Goal: Task Accomplishment & Management: Manage account settings

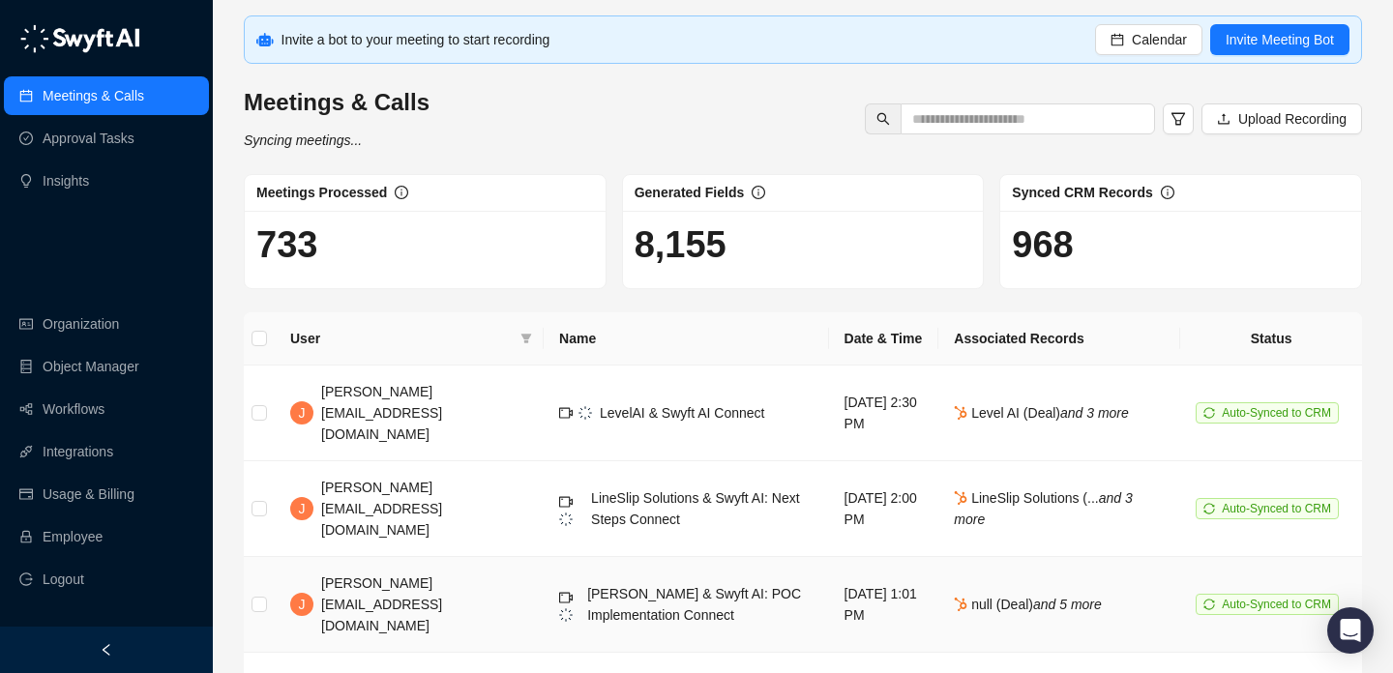
click at [548, 579] on td "Copado & Swyft AI: POC Implementation Connect" at bounding box center [686, 605] width 285 height 96
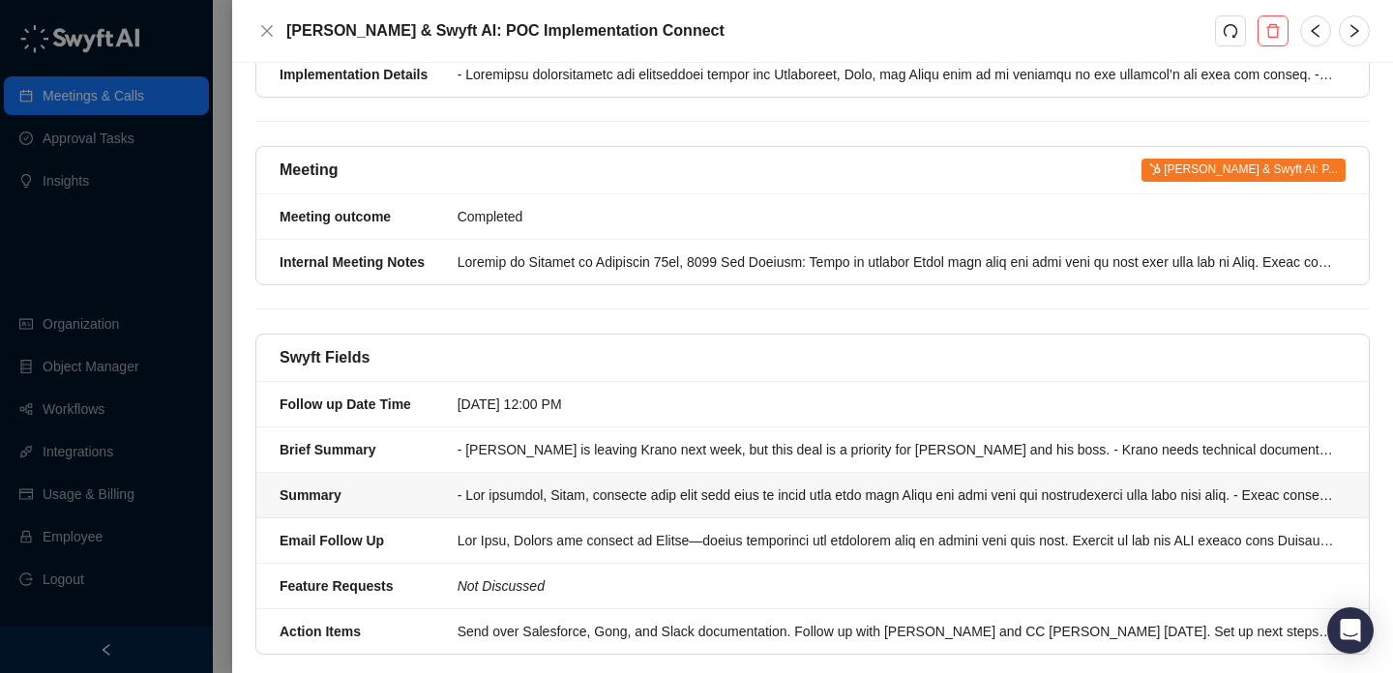
scroll to position [1106, 0]
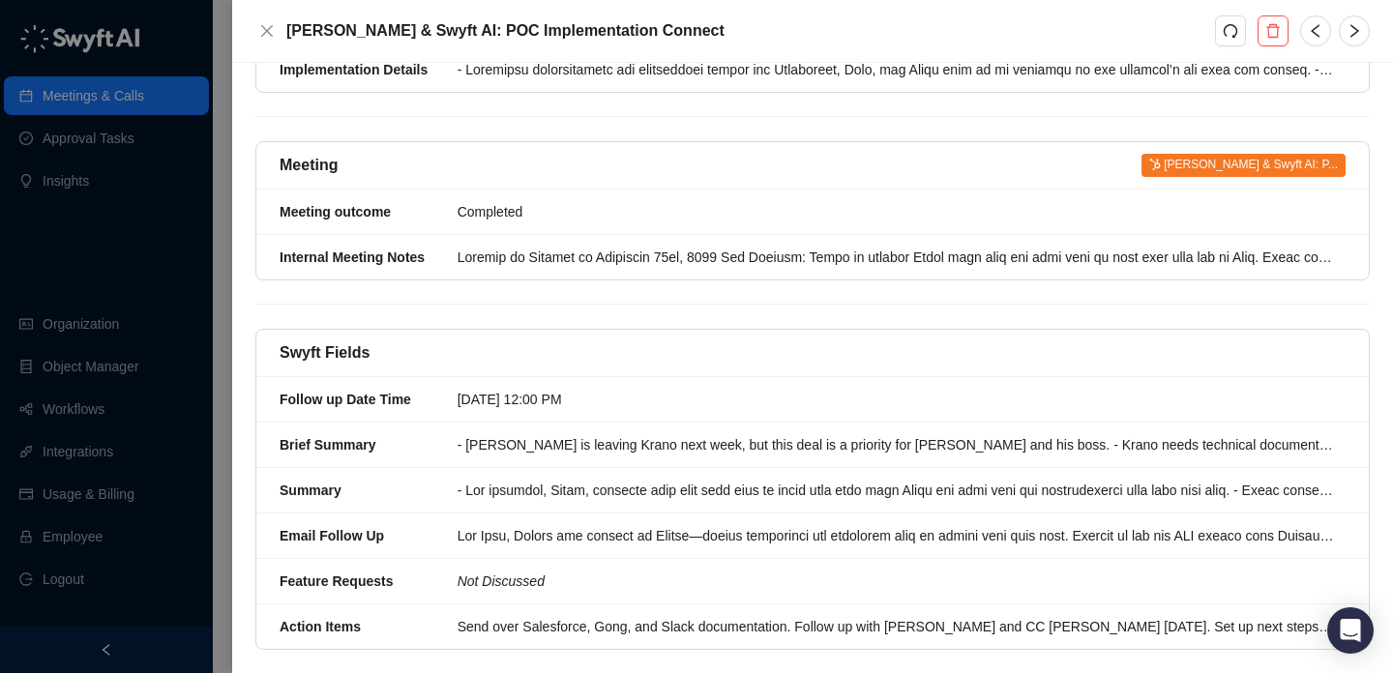
click at [95, 380] on div at bounding box center [696, 336] width 1393 height 673
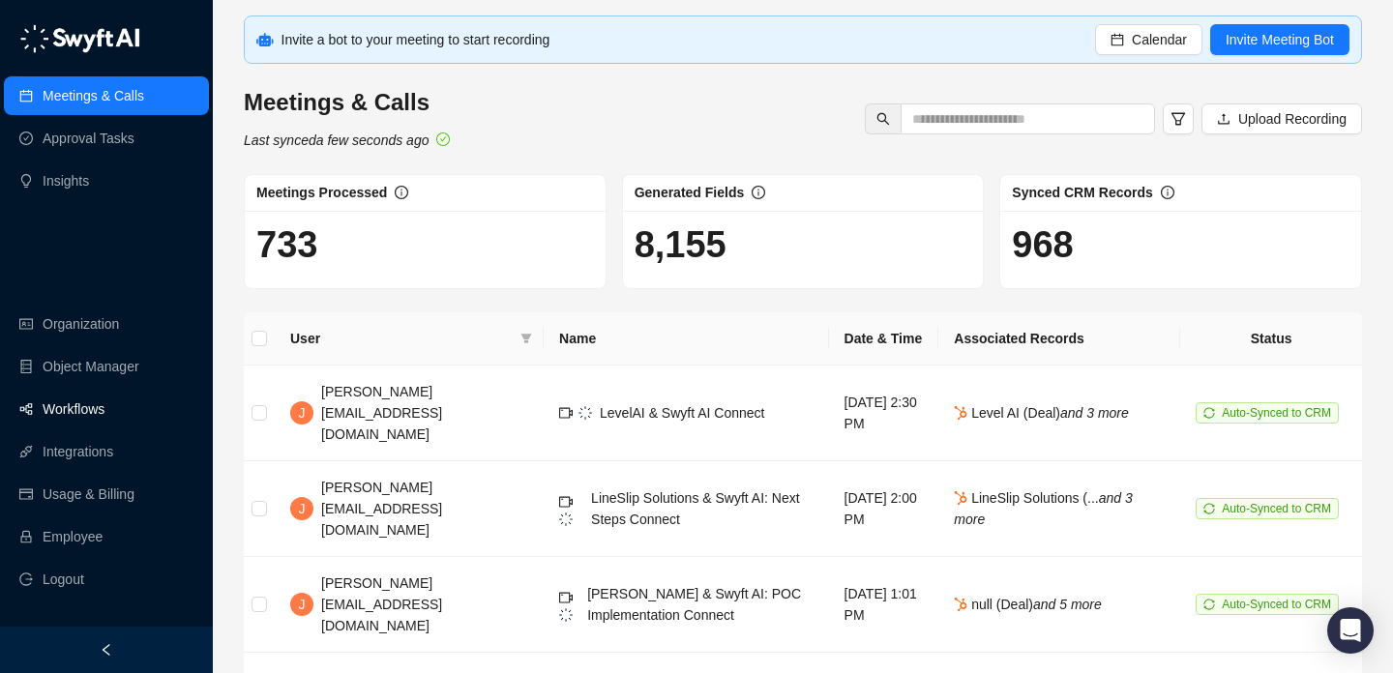
click at [102, 402] on link "Workflows" at bounding box center [74, 409] width 62 height 39
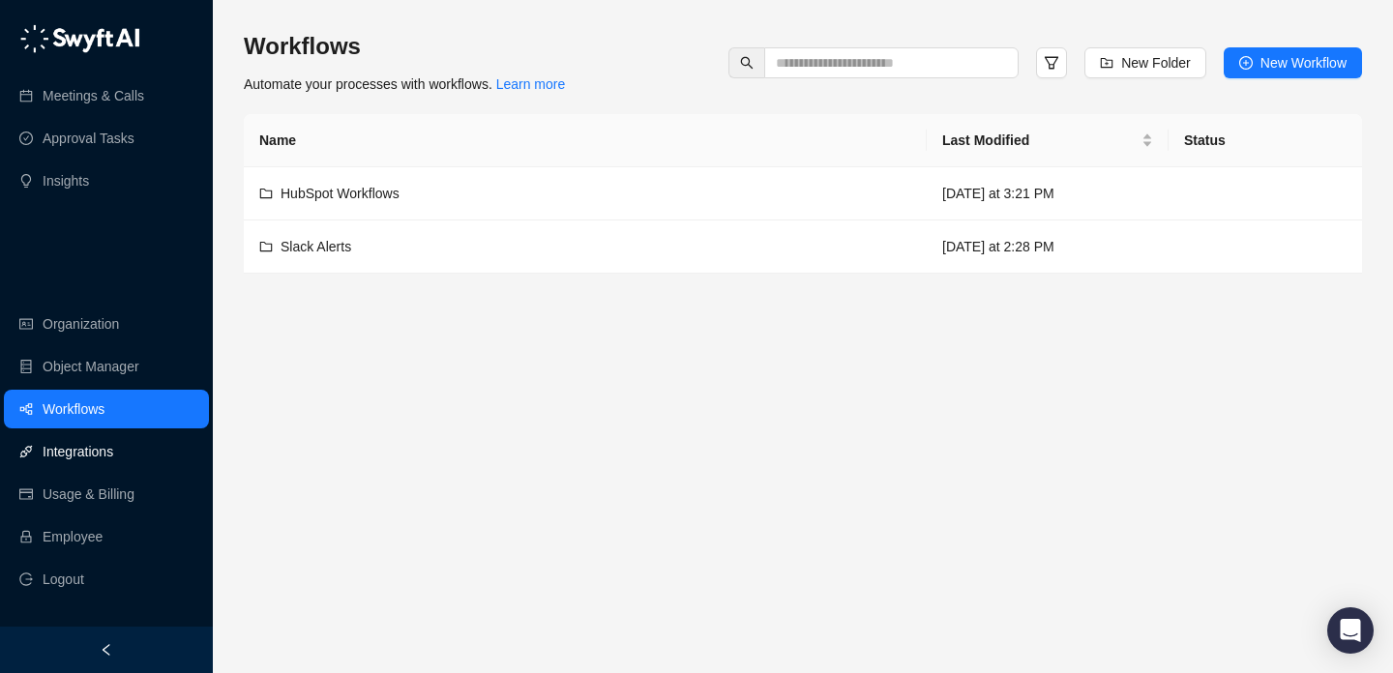
click at [113, 460] on link "Integrations" at bounding box center [78, 452] width 71 height 39
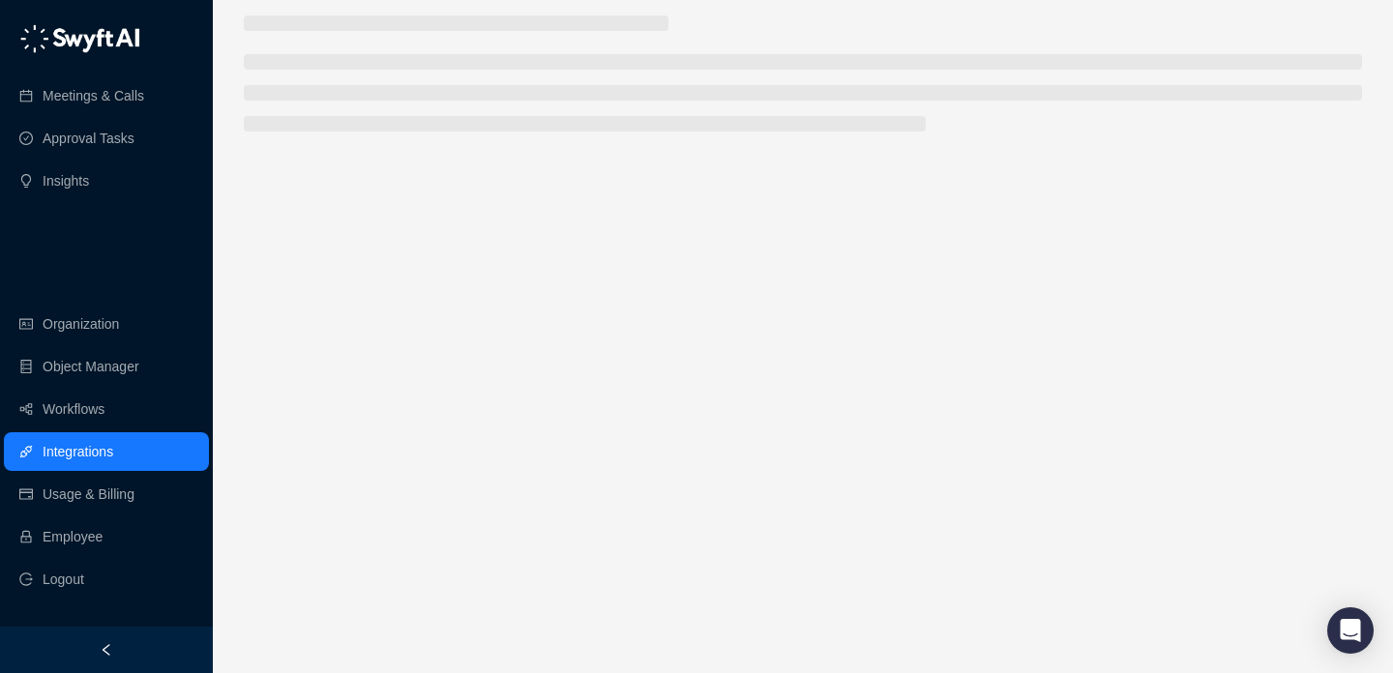
click at [131, 516] on ul "Organization Object Manager Workflows Integrations Usage & Billing Employee Log…" at bounding box center [106, 452] width 213 height 302
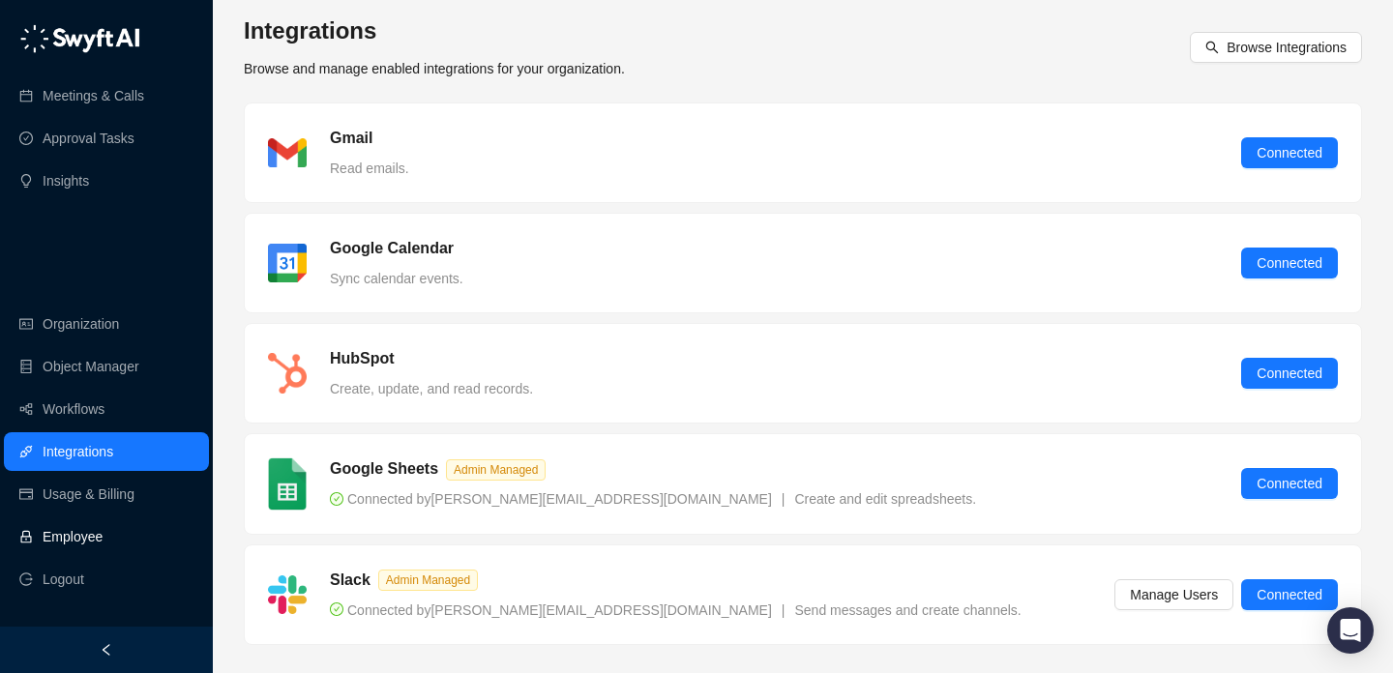
click at [103, 532] on link "Employee" at bounding box center [73, 537] width 60 height 39
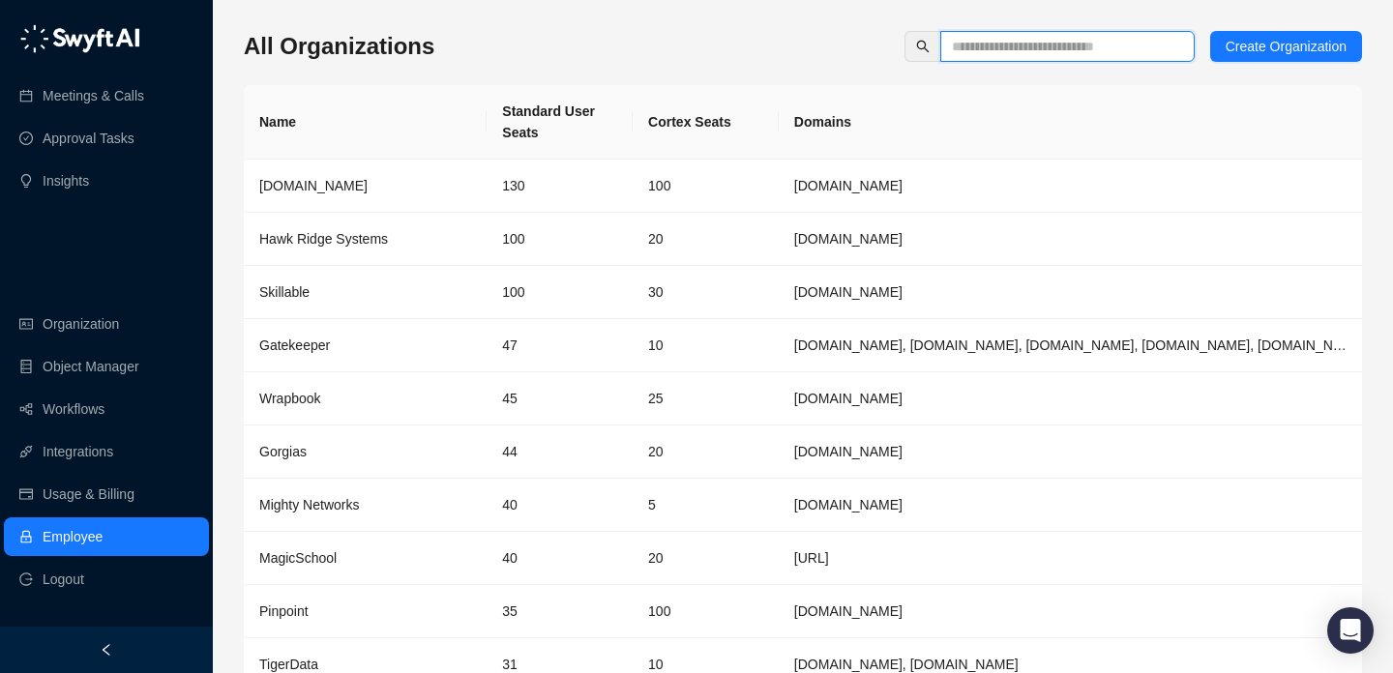
click at [960, 56] on input "text" at bounding box center [1060, 46] width 216 height 21
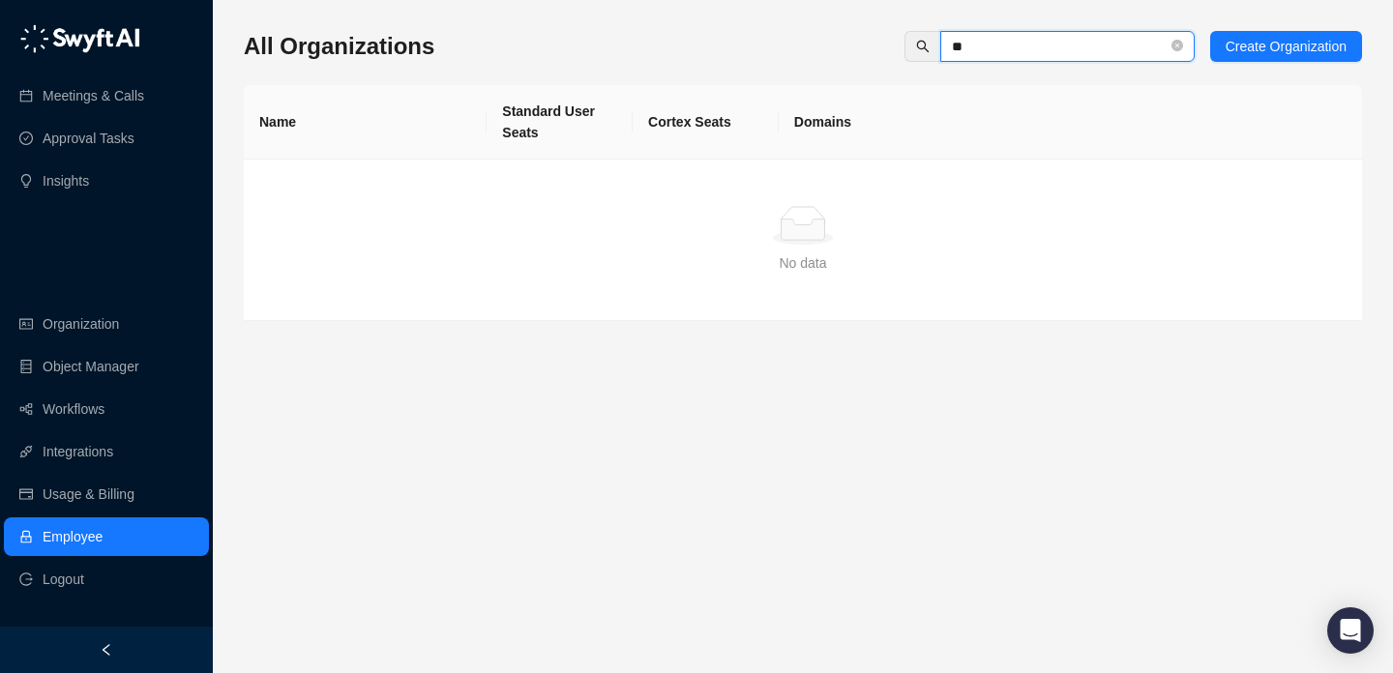
type input "*"
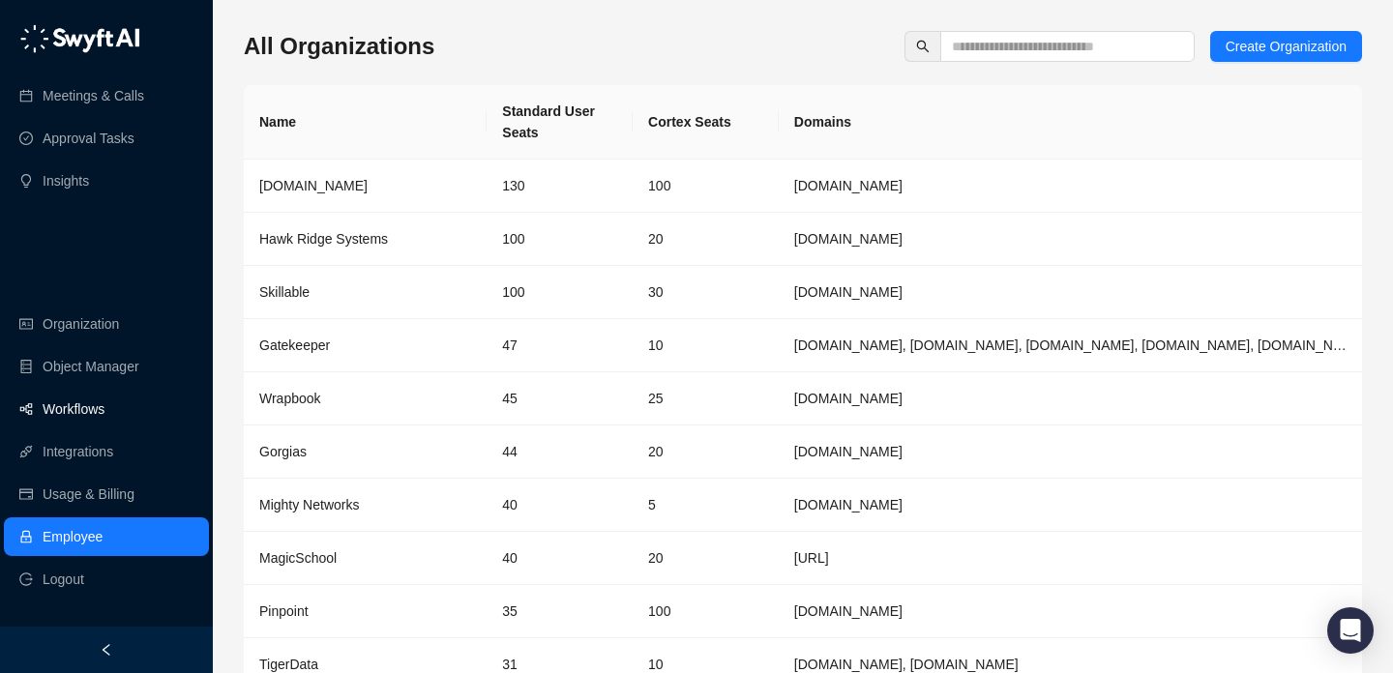
click at [105, 409] on link "Workflows" at bounding box center [74, 409] width 62 height 39
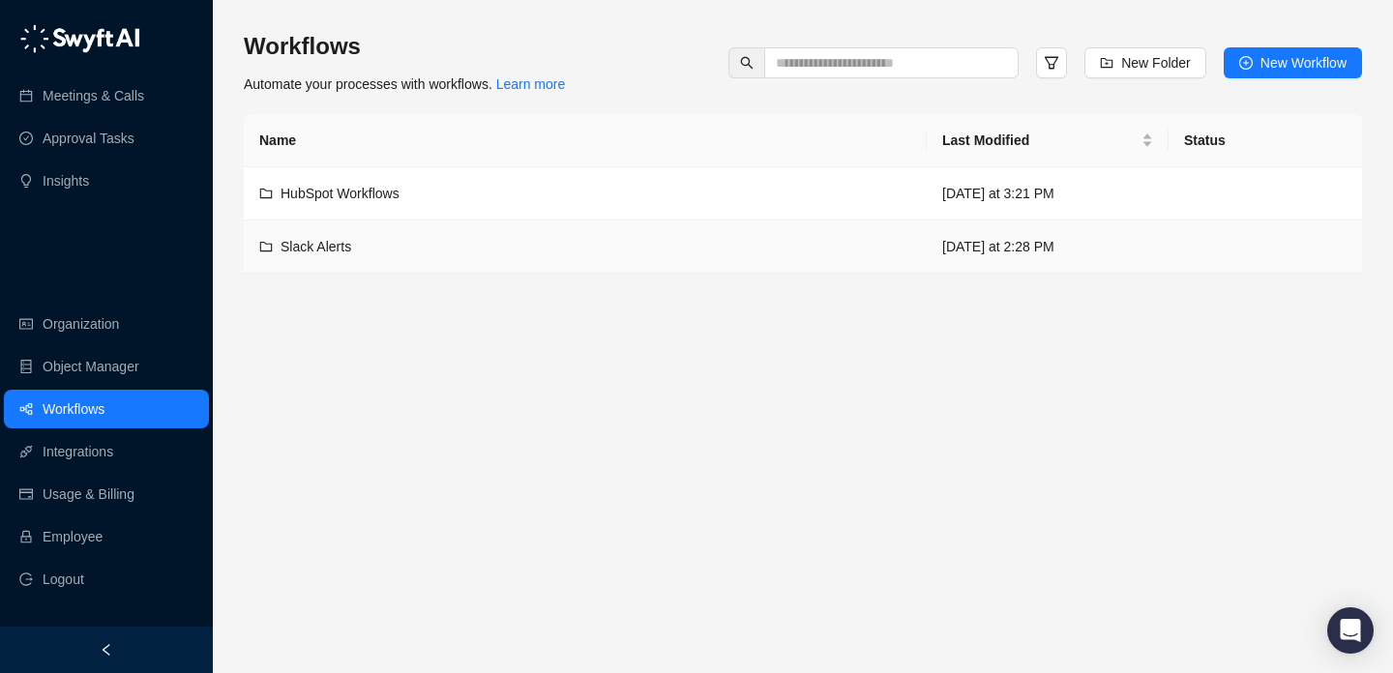
click at [583, 254] on div "Slack Alerts" at bounding box center [585, 246] width 652 height 21
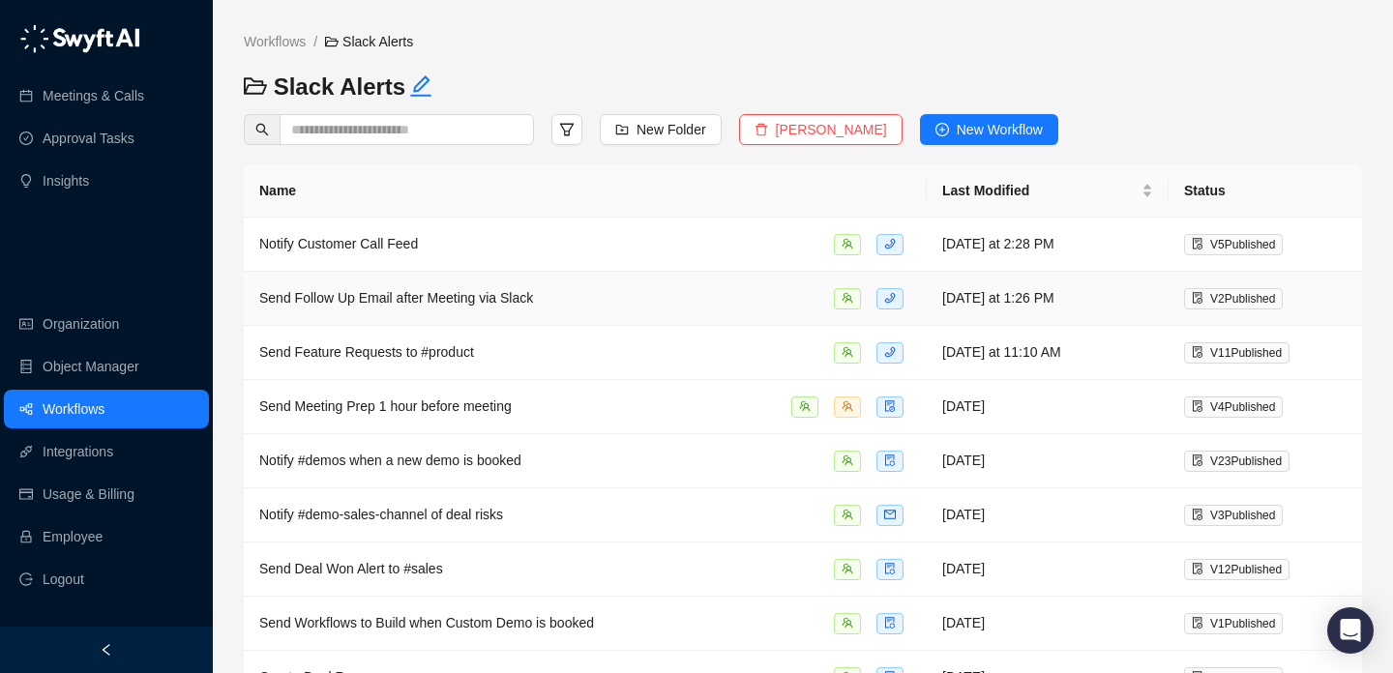
click at [658, 296] on div "Send Follow Up Email after Meeting via Slack" at bounding box center [585, 298] width 652 height 22
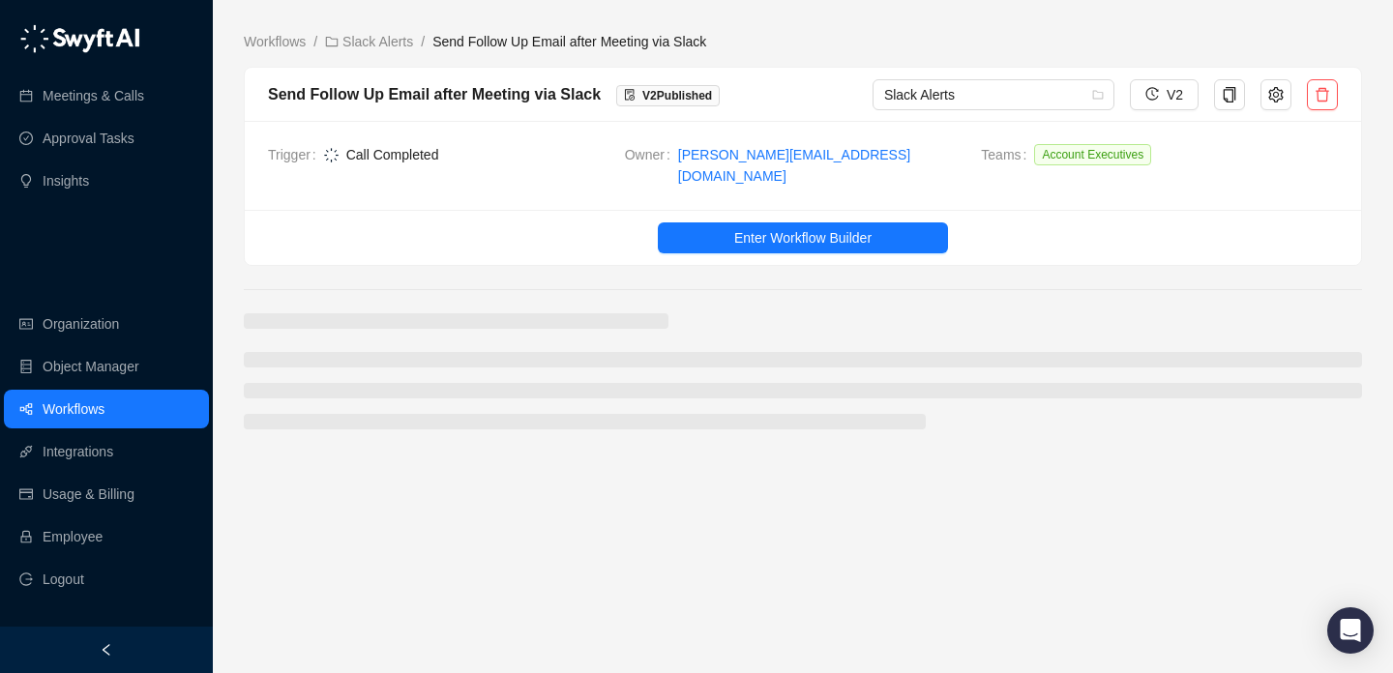
click at [802, 210] on ul "Enter Workflow Builder" at bounding box center [803, 237] width 1117 height 55
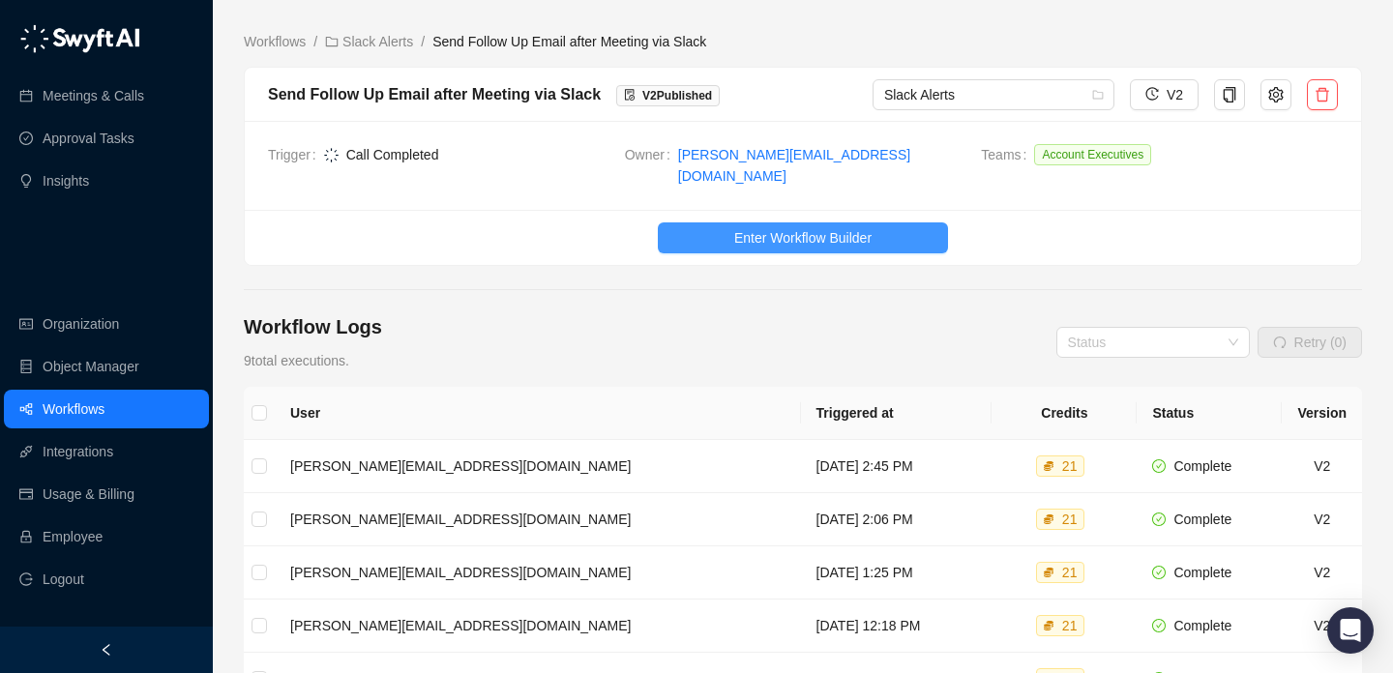
click at [806, 227] on span "Enter Workflow Builder" at bounding box center [802, 237] width 137 height 21
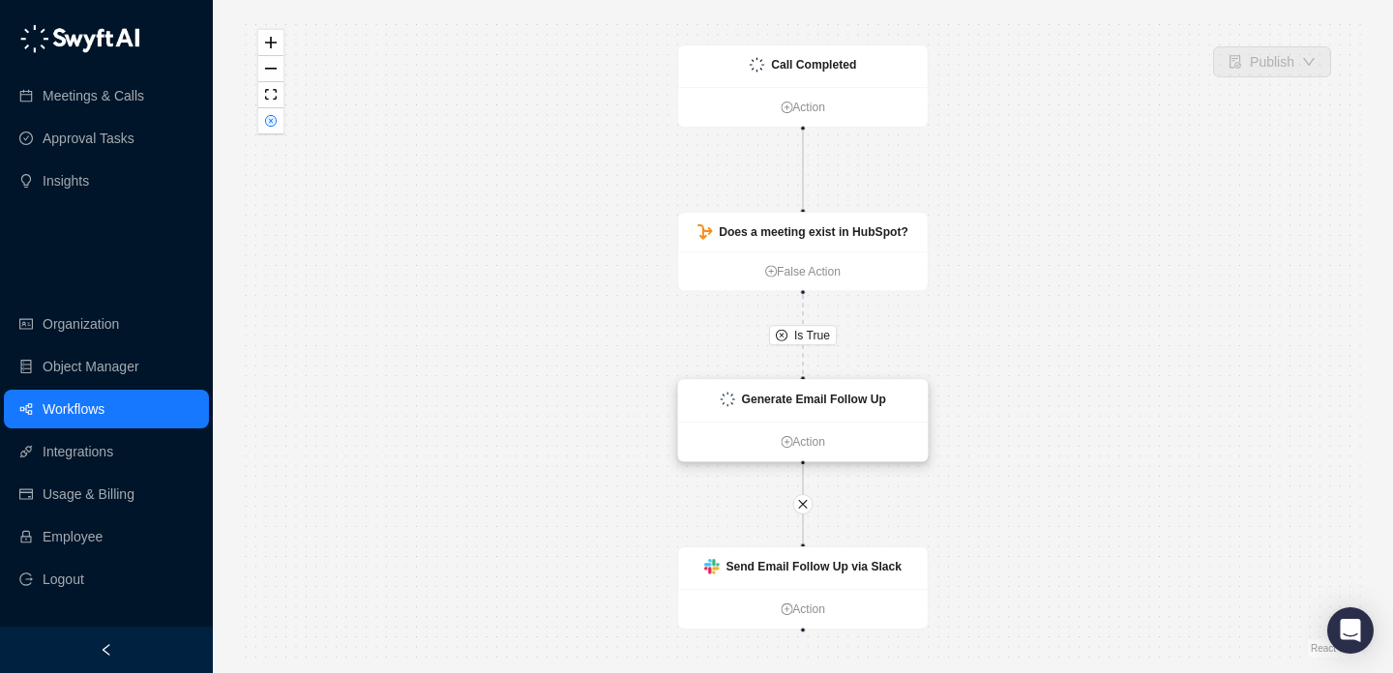
click at [784, 393] on strong "Generate Email Follow Up" at bounding box center [814, 400] width 144 height 14
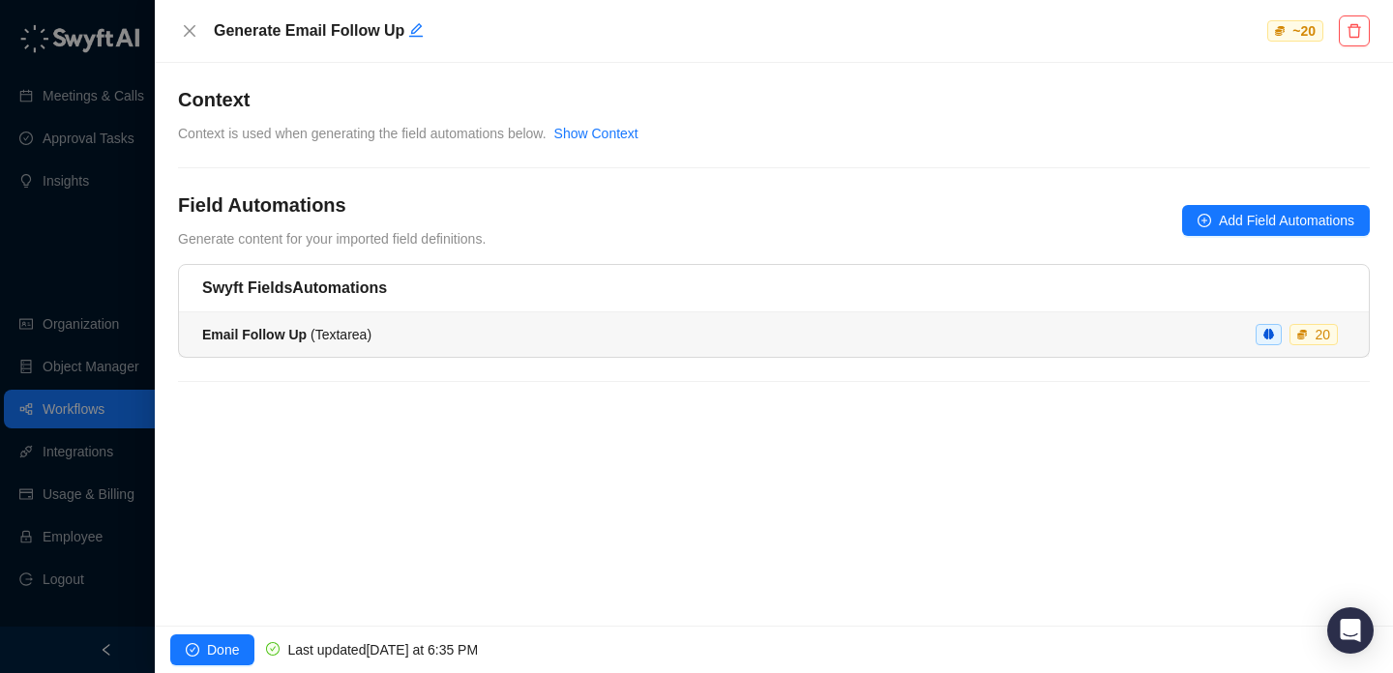
click at [1085, 322] on li "Email Follow Up ( Textarea ) 20" at bounding box center [774, 335] width 1190 height 45
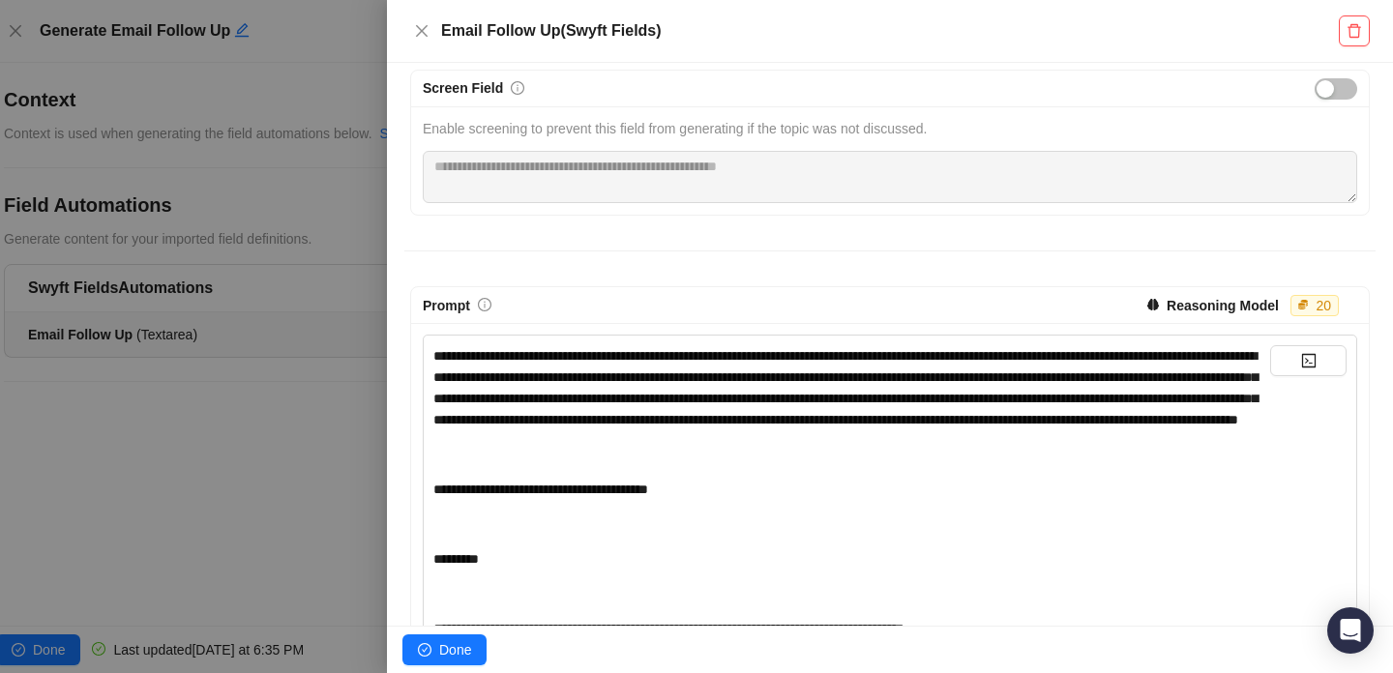
scroll to position [262, 0]
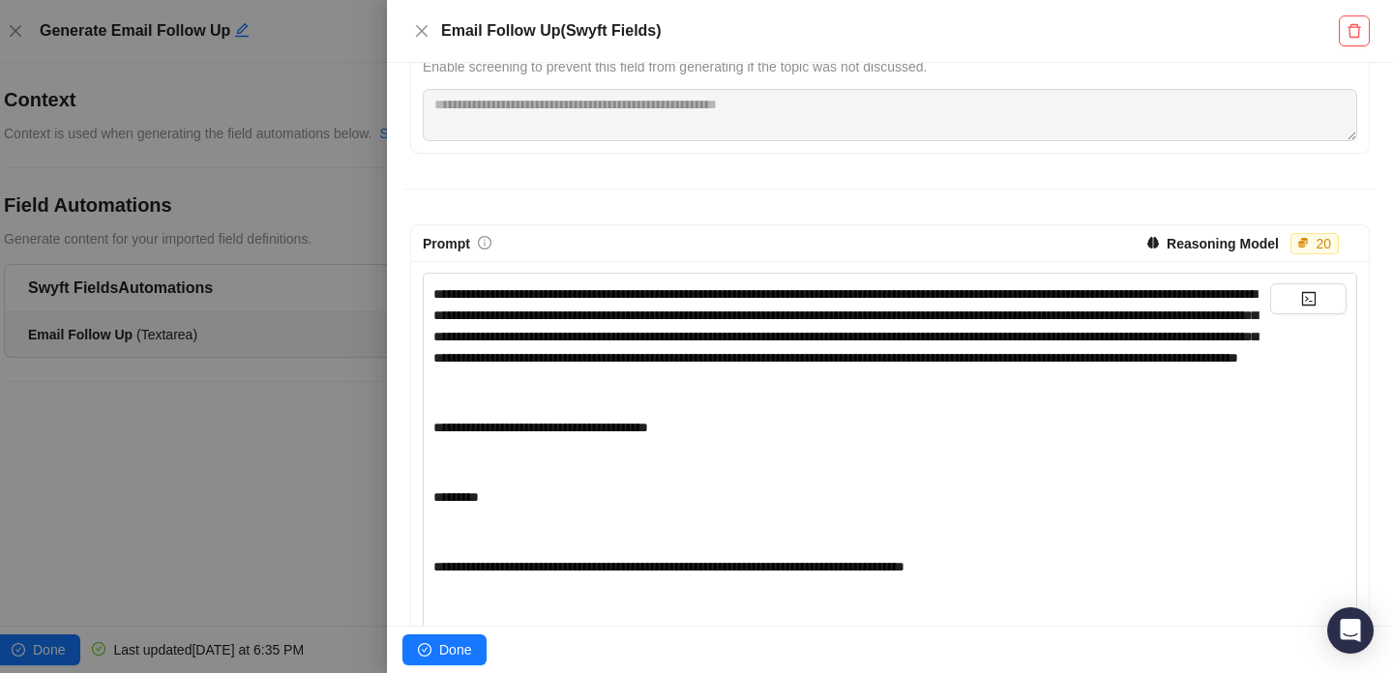
click at [829, 403] on div "﻿" at bounding box center [851, 392] width 837 height 21
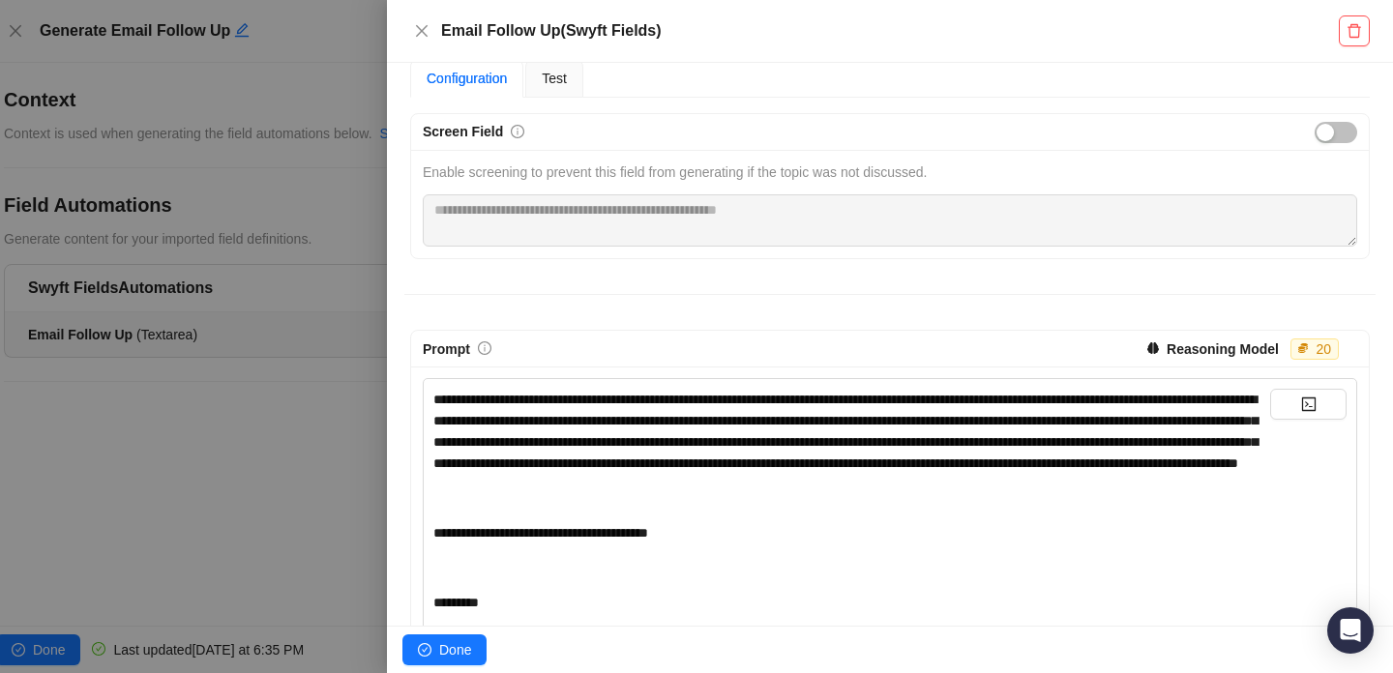
scroll to position [165, 0]
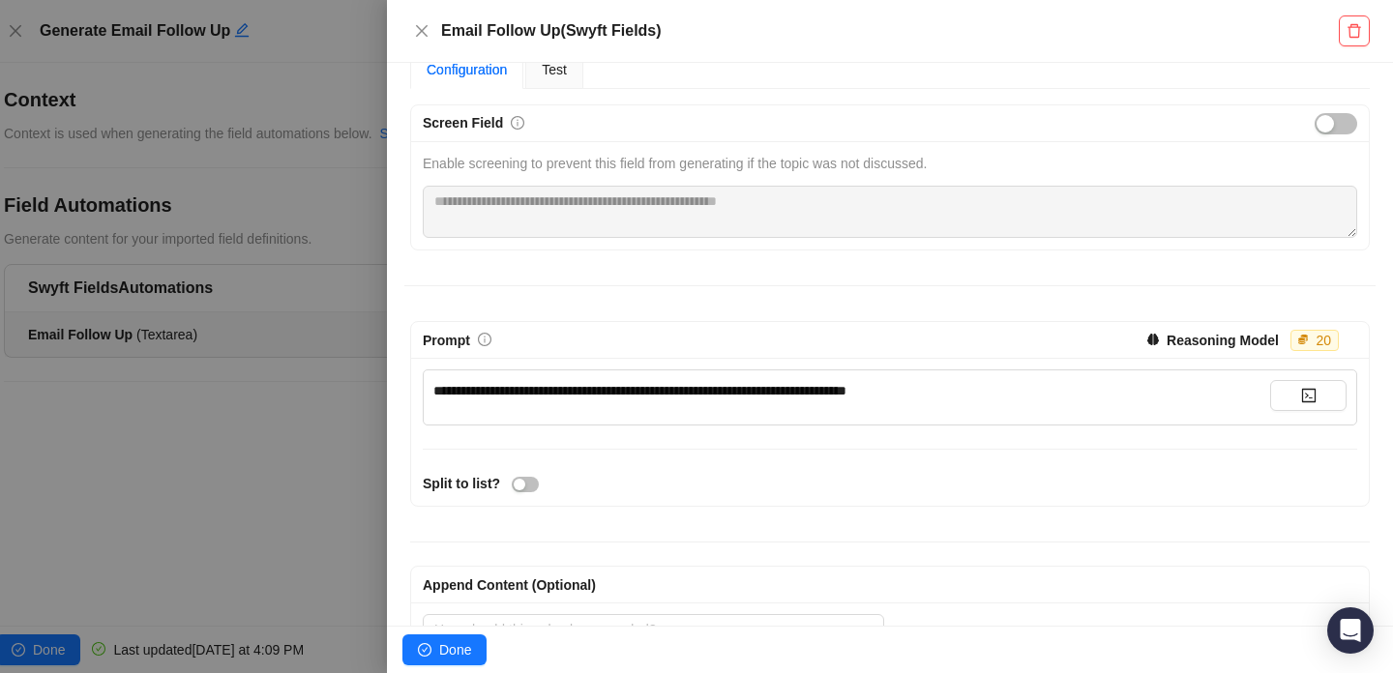
click at [555, 99] on div "**********" at bounding box center [890, 354] width 960 height 608
click at [567, 74] on span "Test" at bounding box center [554, 69] width 25 height 15
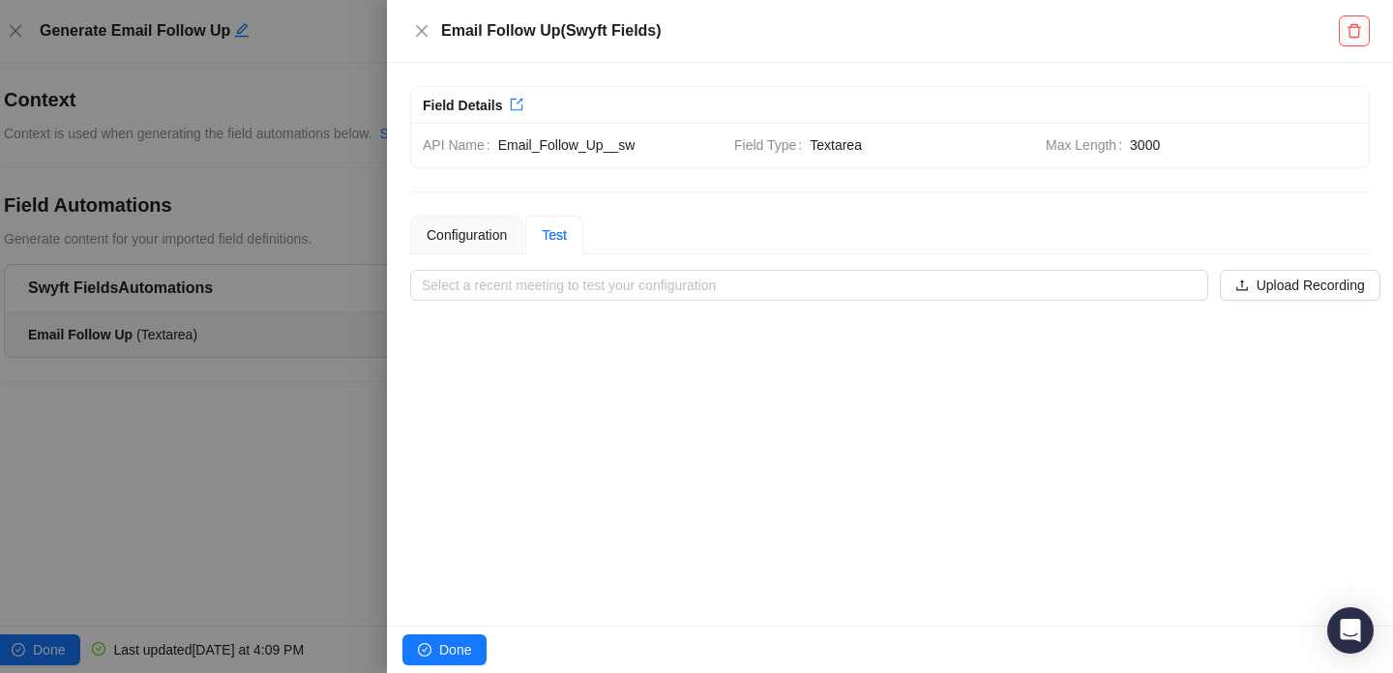
scroll to position [0, 0]
click at [616, 296] on input "search" at bounding box center [803, 285] width 763 height 29
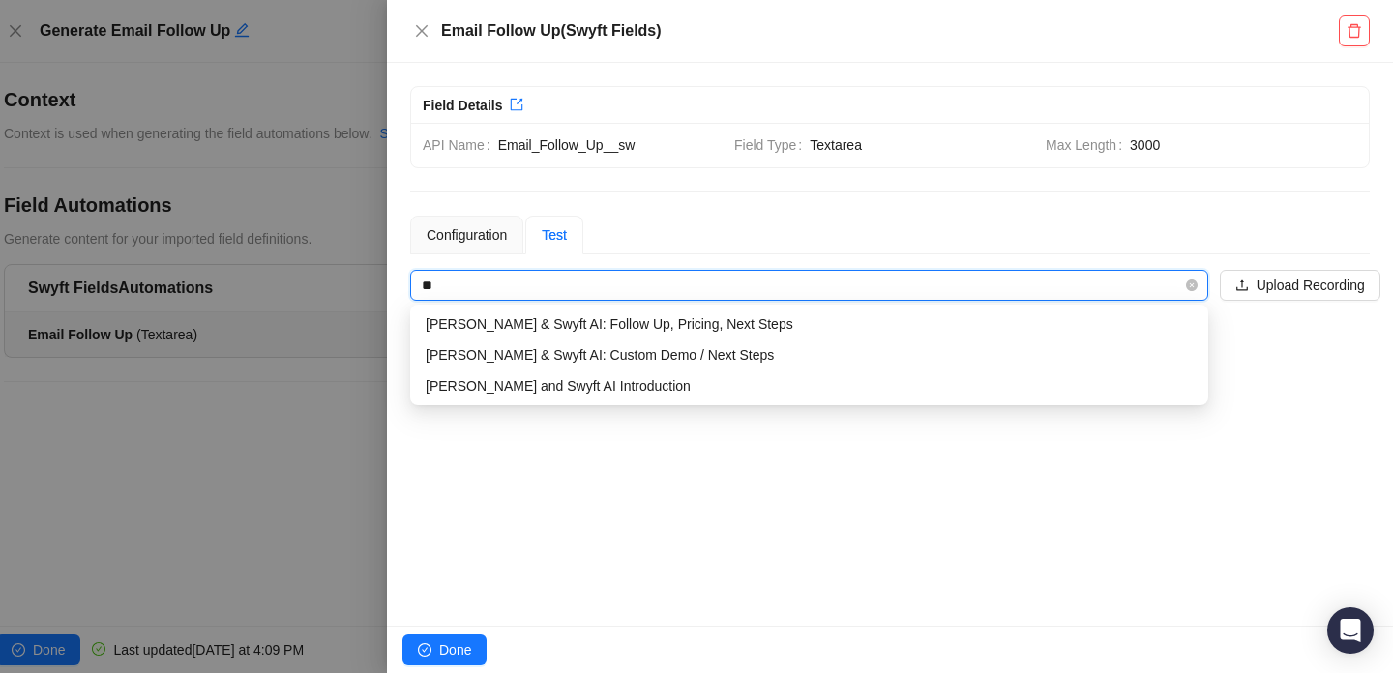
type input "*"
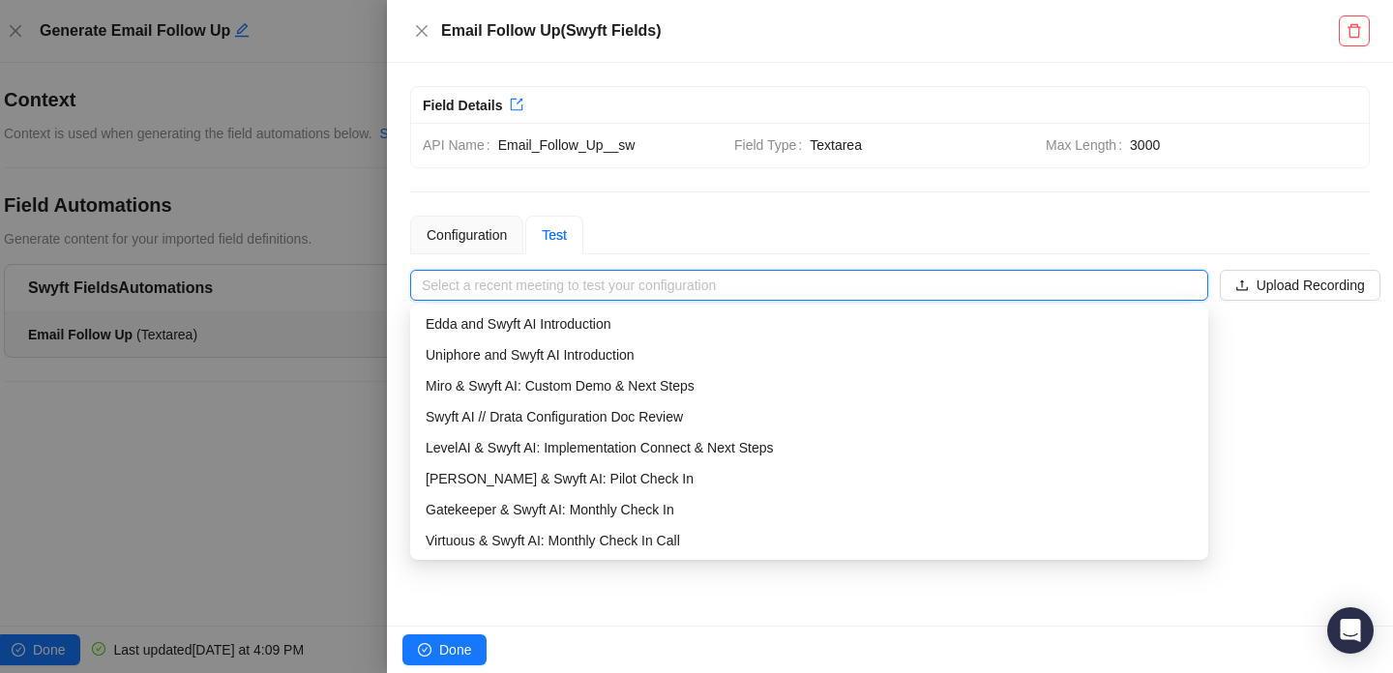
click at [345, 262] on div at bounding box center [696, 336] width 1393 height 673
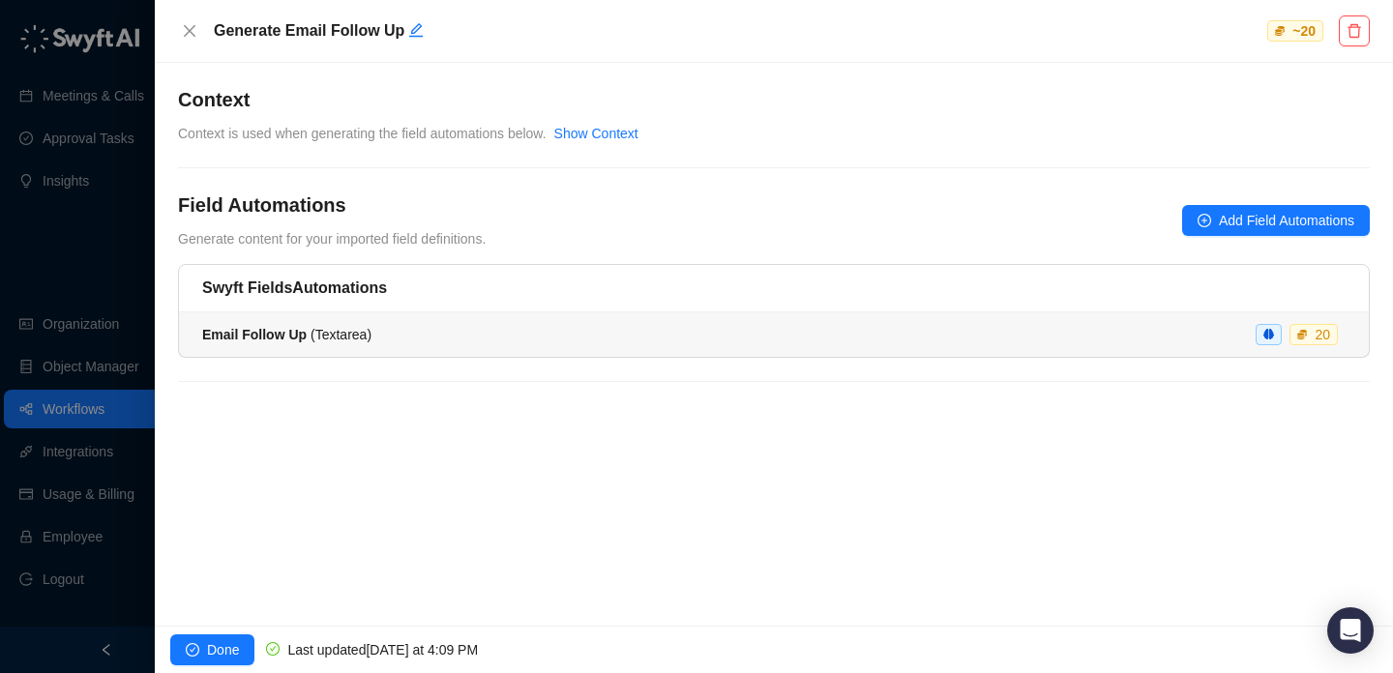
click at [448, 333] on div "Email Follow Up ( Textarea ) 20" at bounding box center [774, 334] width 1144 height 21
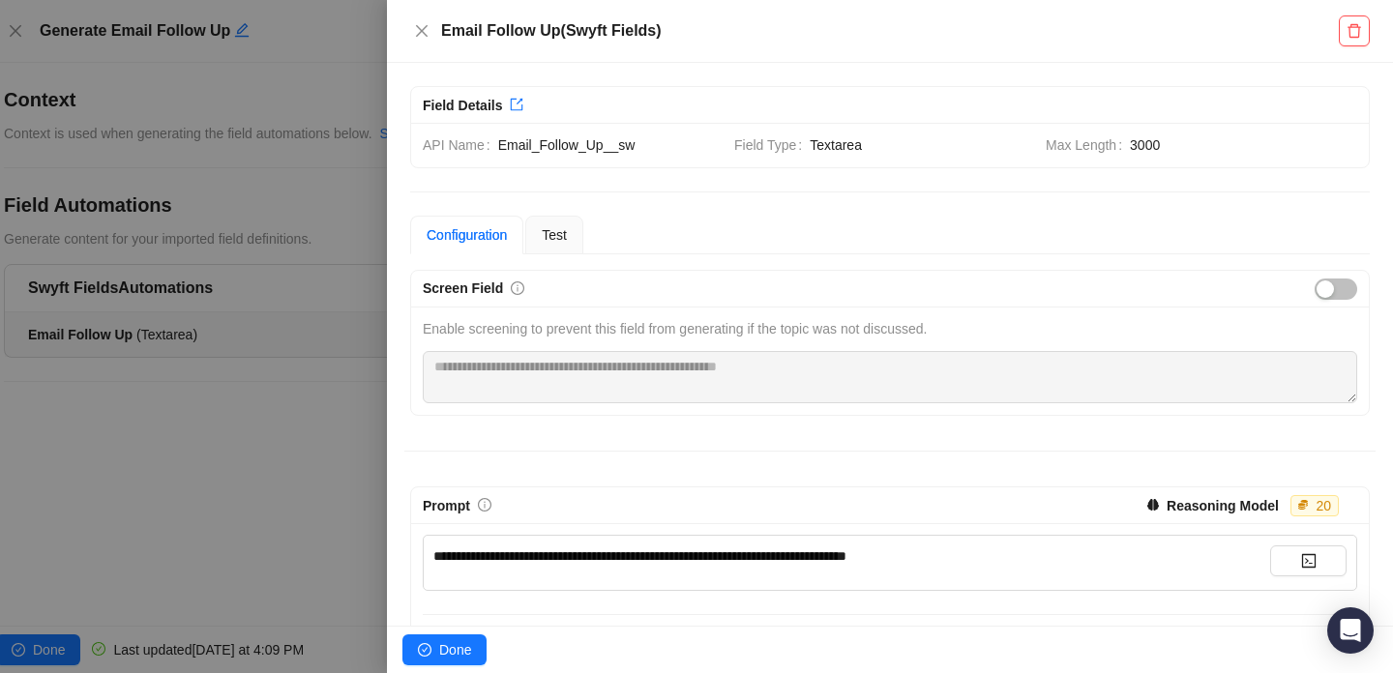
click at [773, 551] on span "**********" at bounding box center [639, 557] width 413 height 14
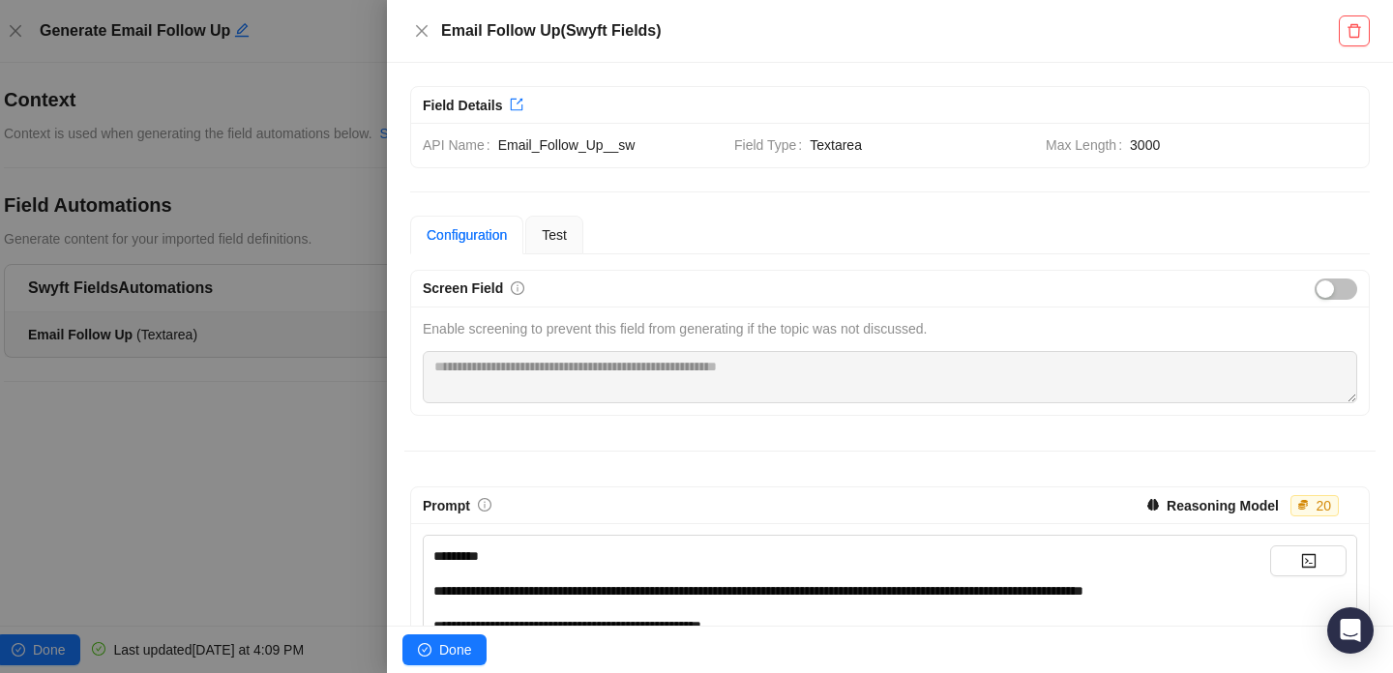
scroll to position [1162, 0]
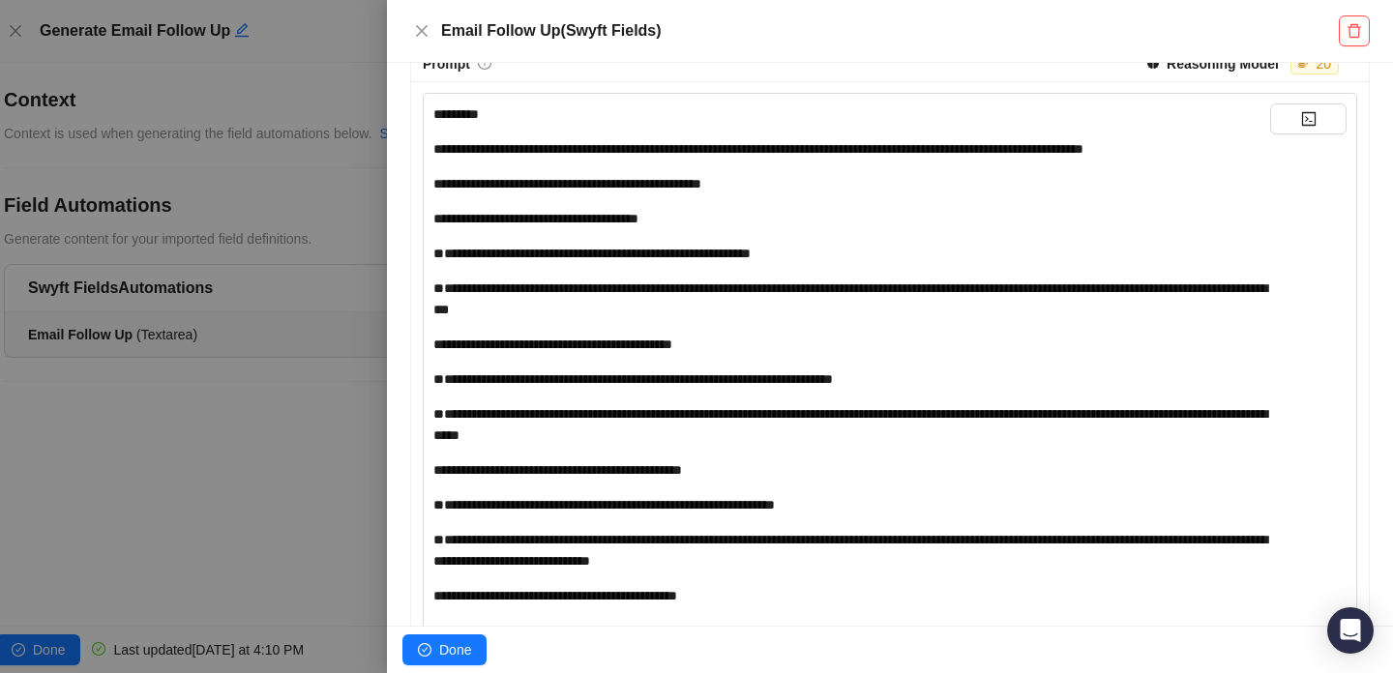
click at [337, 440] on div at bounding box center [696, 336] width 1393 height 673
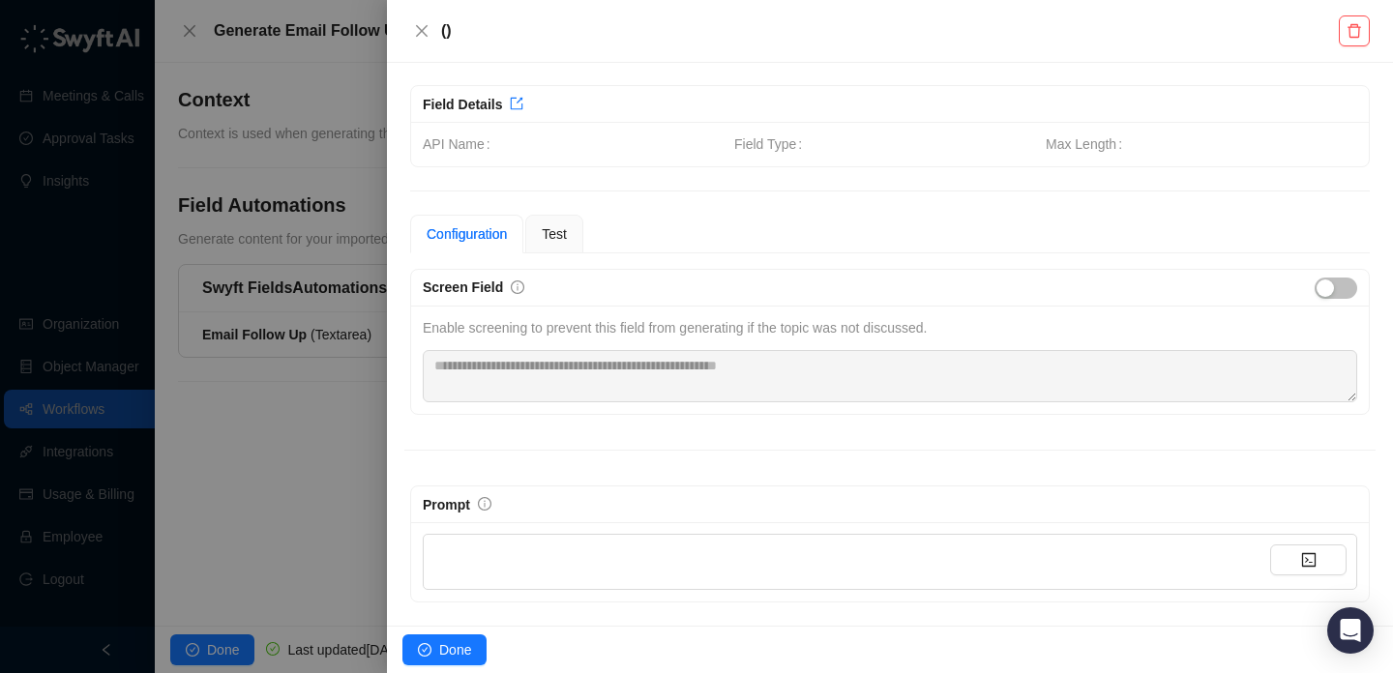
scroll to position [1, 0]
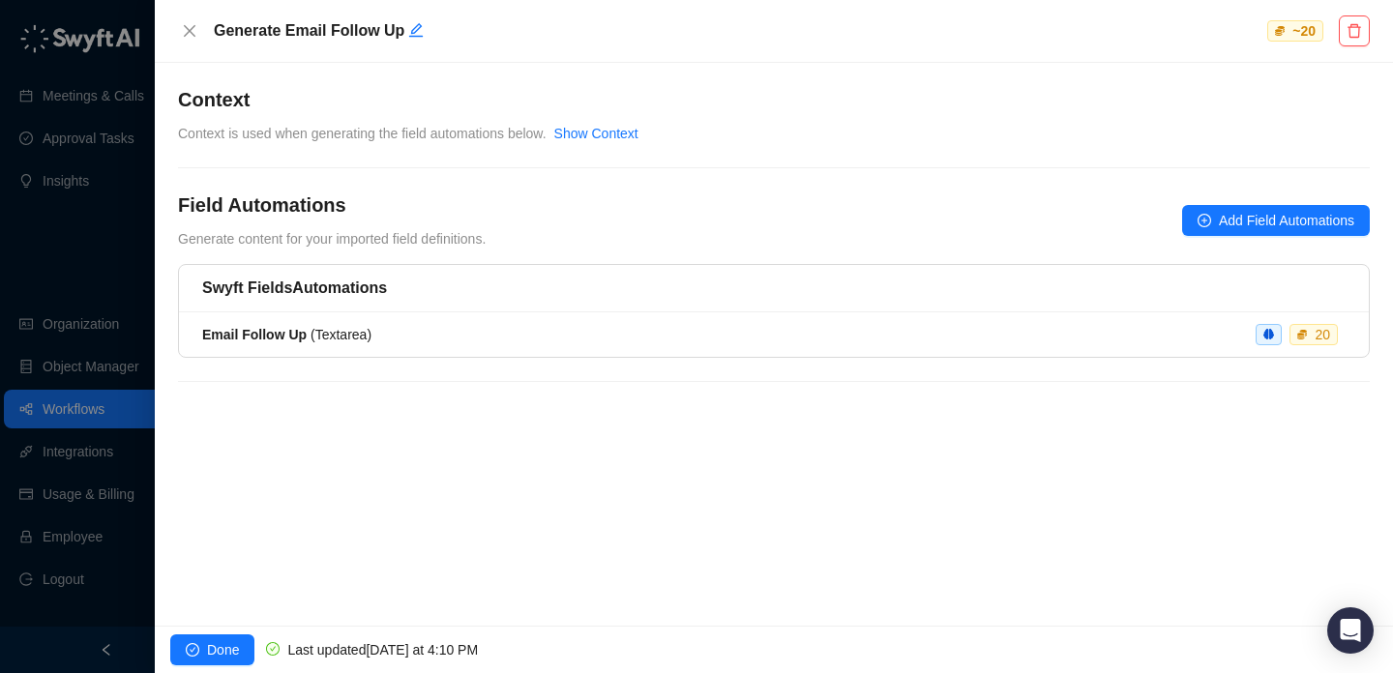
click at [107, 306] on div at bounding box center [696, 336] width 1393 height 673
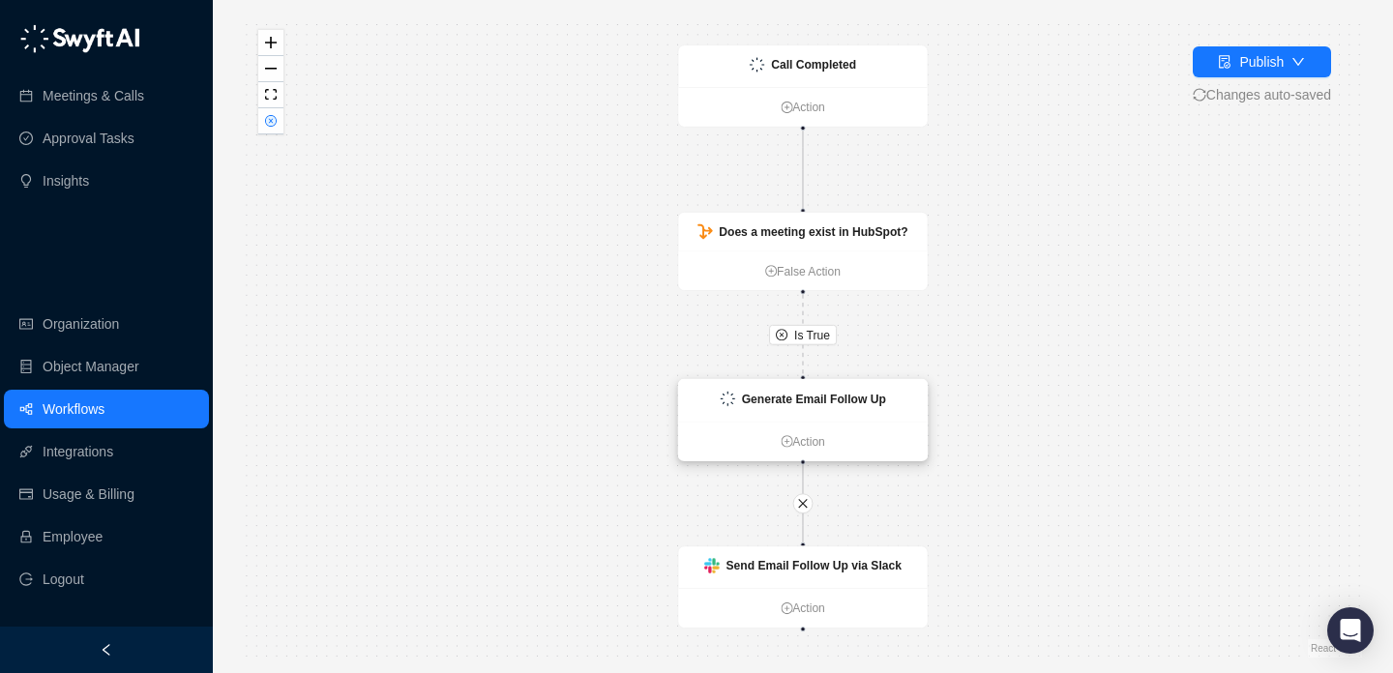
click at [858, 398] on strong "Generate Email Follow Up" at bounding box center [814, 399] width 144 height 14
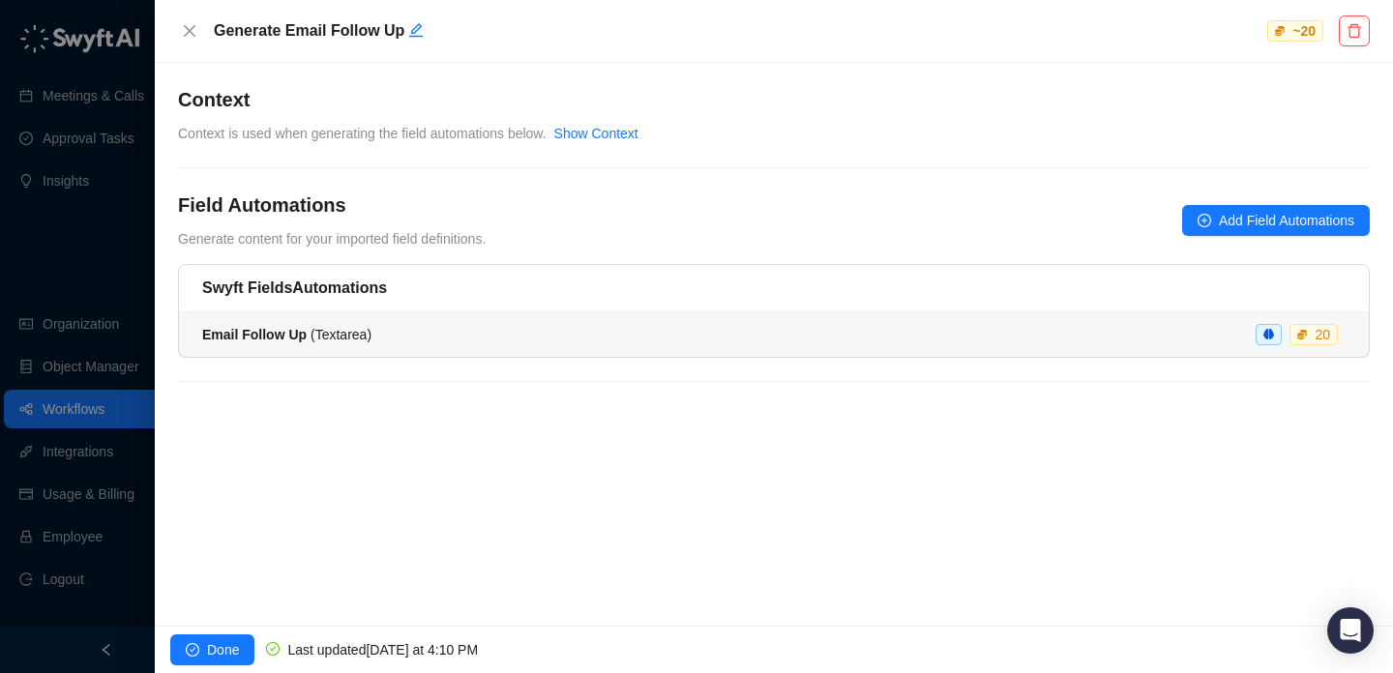
click at [904, 340] on div "Email Follow Up ( Textarea ) 20" at bounding box center [774, 334] width 1144 height 21
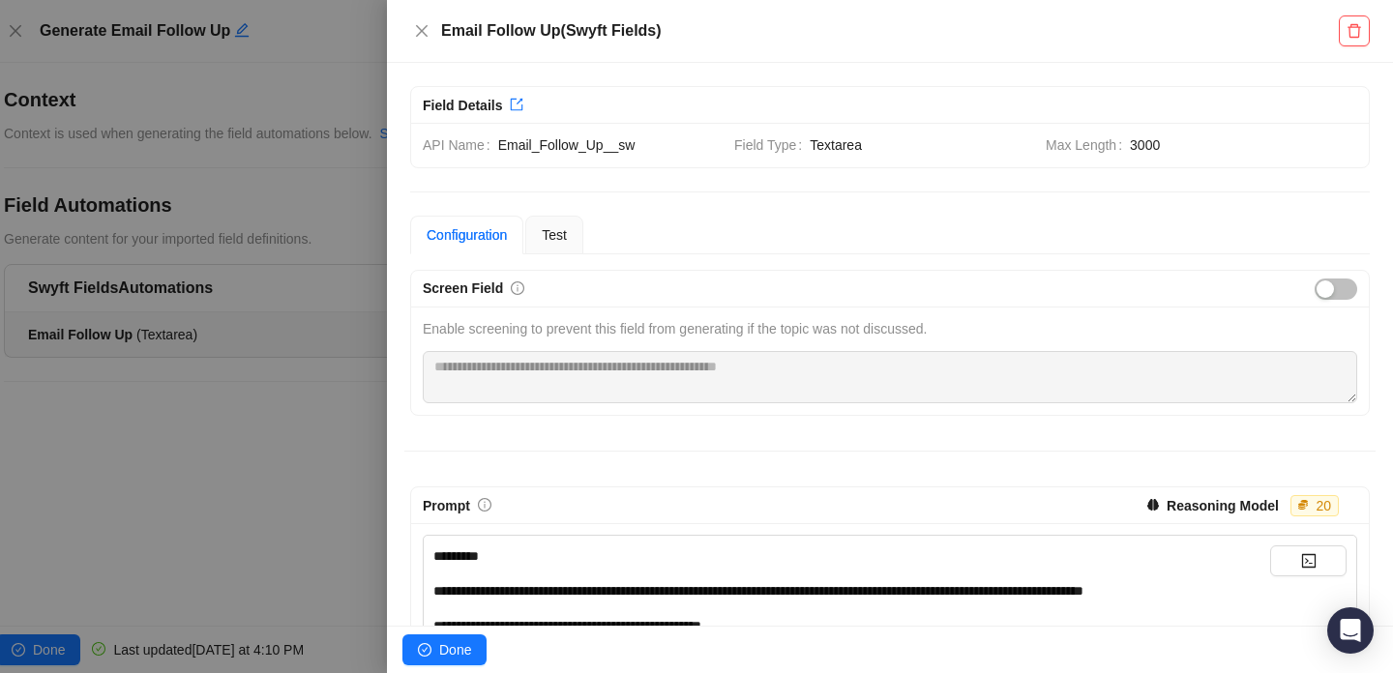
click at [251, 269] on div at bounding box center [696, 336] width 1393 height 673
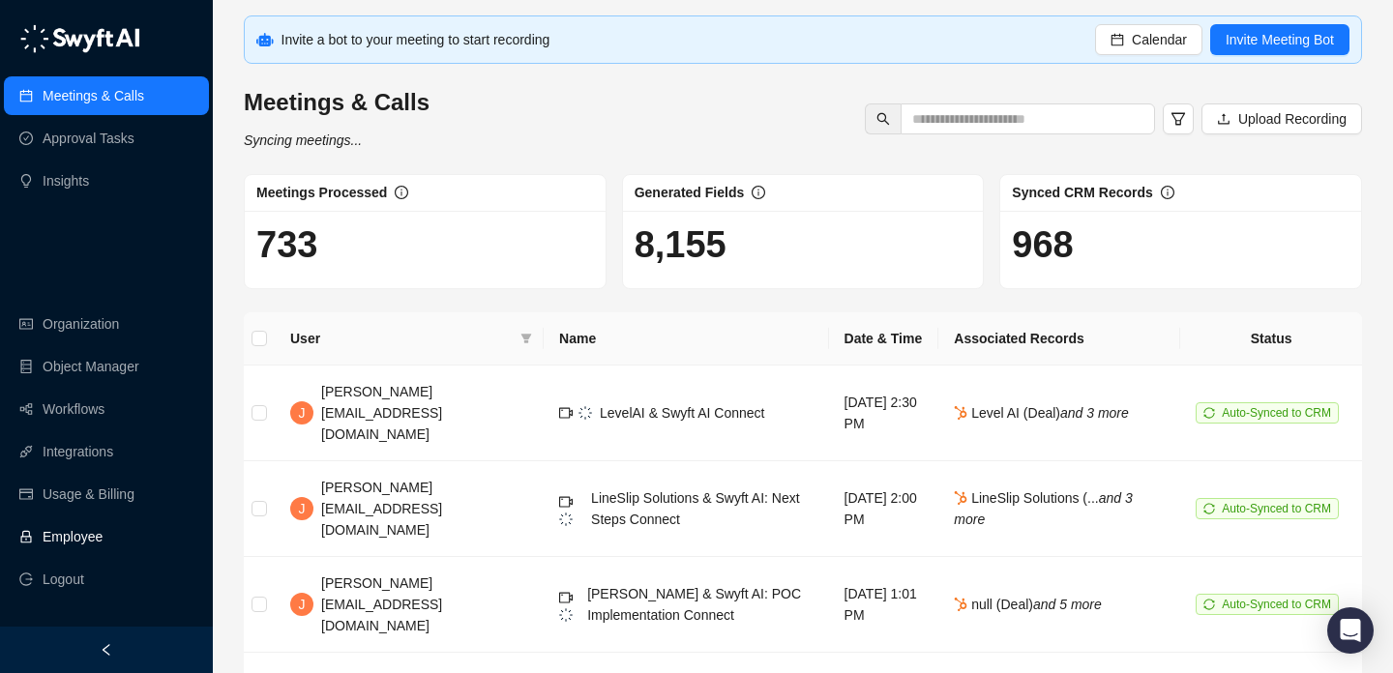
click at [103, 542] on link "Employee" at bounding box center [73, 537] width 60 height 39
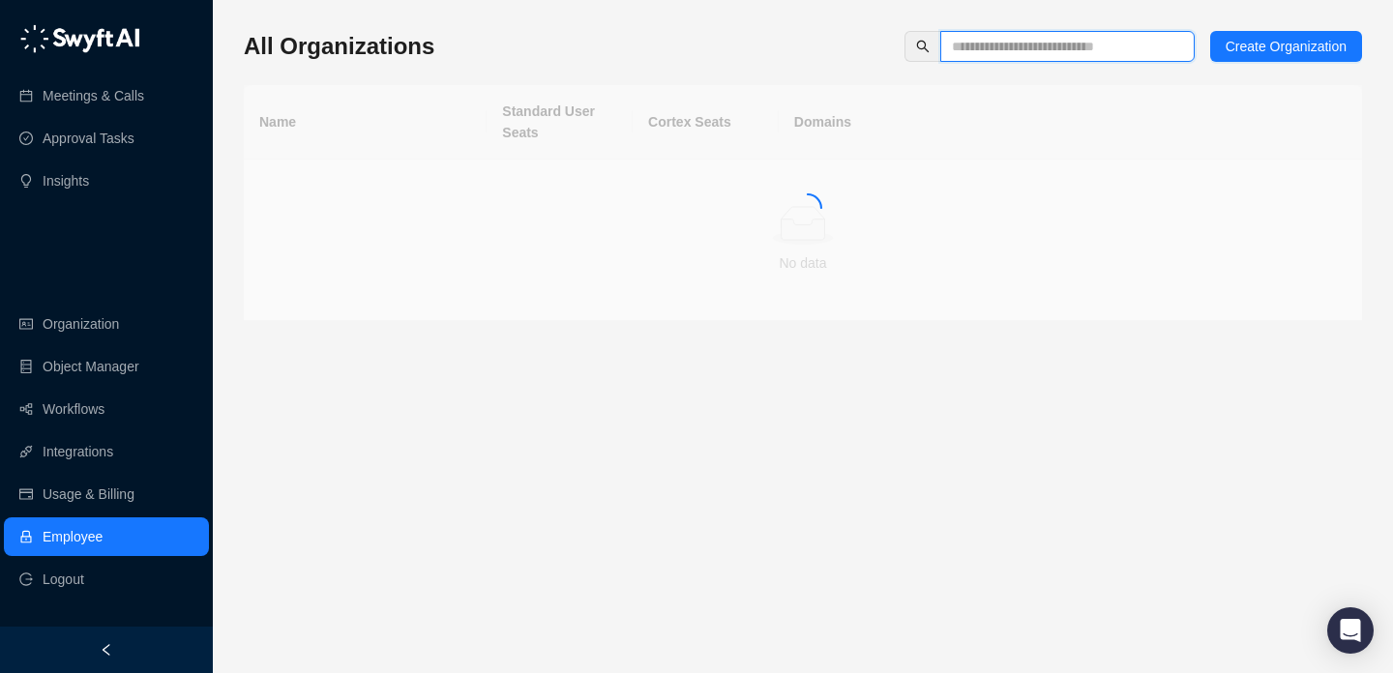
click at [981, 36] on input "text" at bounding box center [1060, 46] width 216 height 21
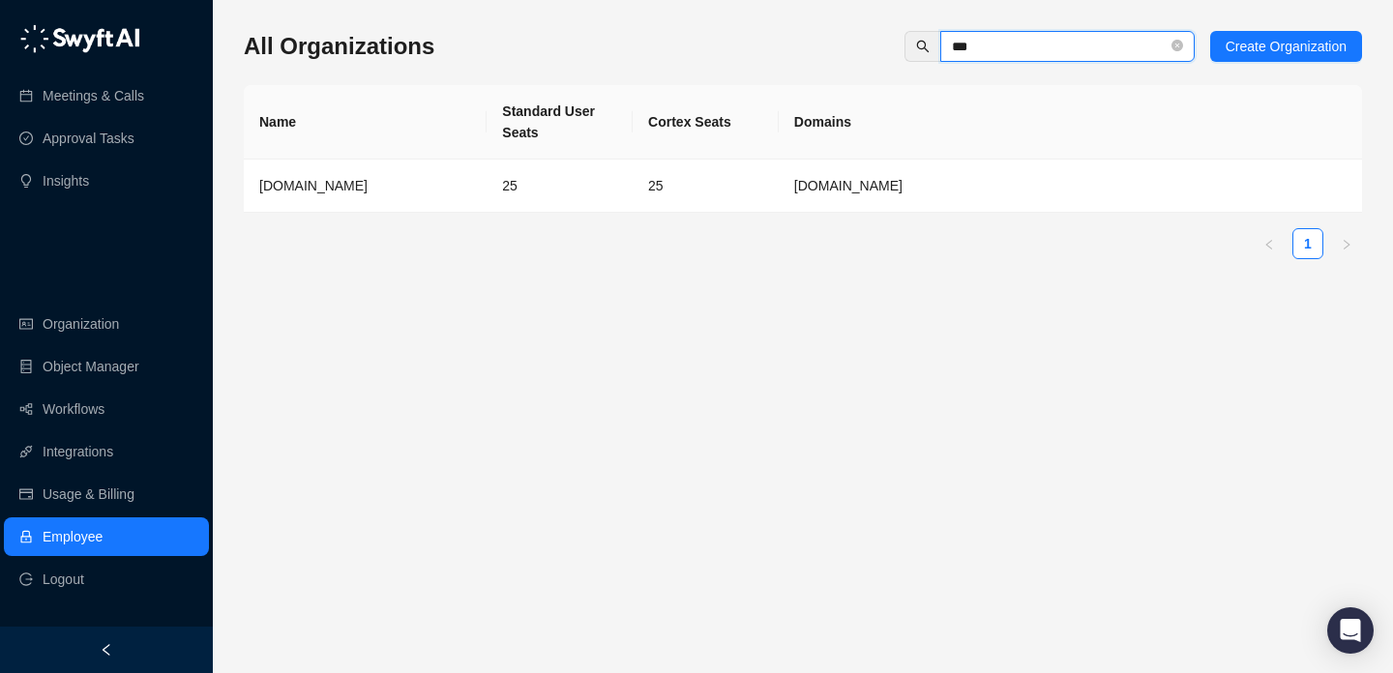
type input "***"
click at [652, 188] on td "25" at bounding box center [706, 186] width 146 height 53
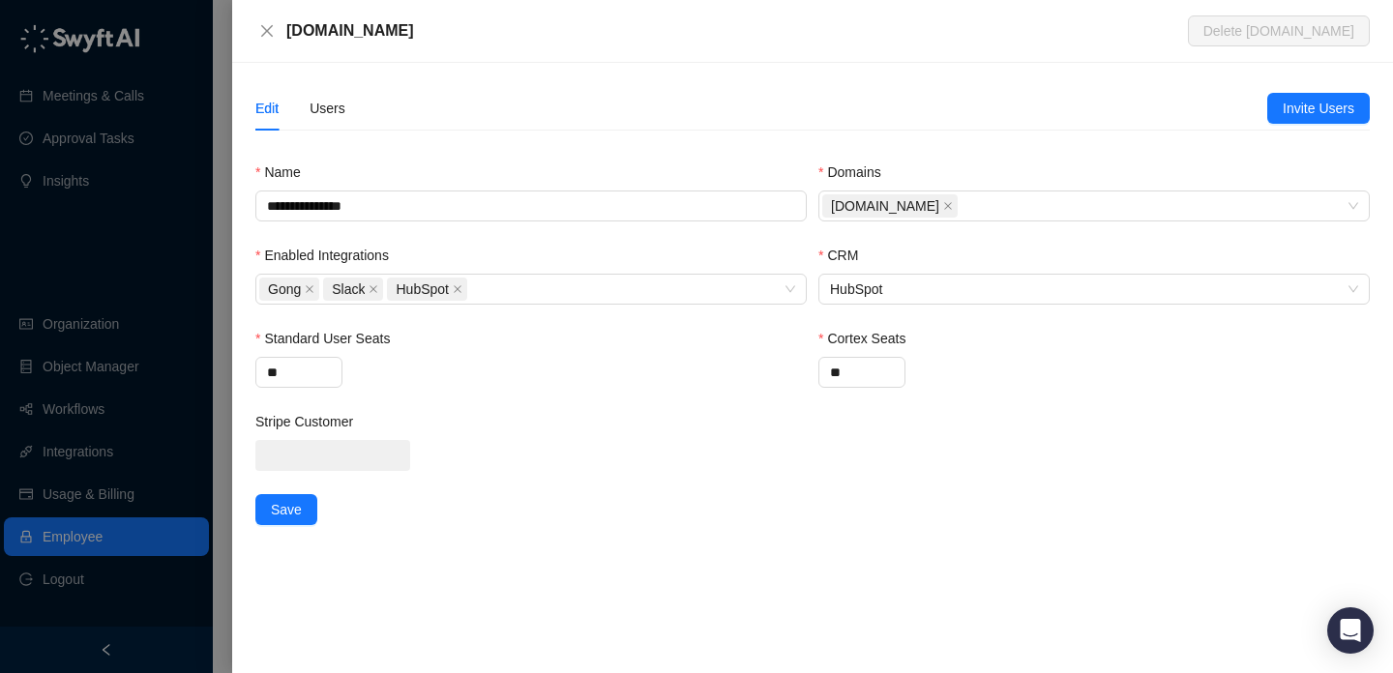
click at [347, 118] on div "Edit Users" at bounding box center [761, 108] width 1012 height 45
click at [321, 111] on div "Users" at bounding box center [328, 108] width 36 height 21
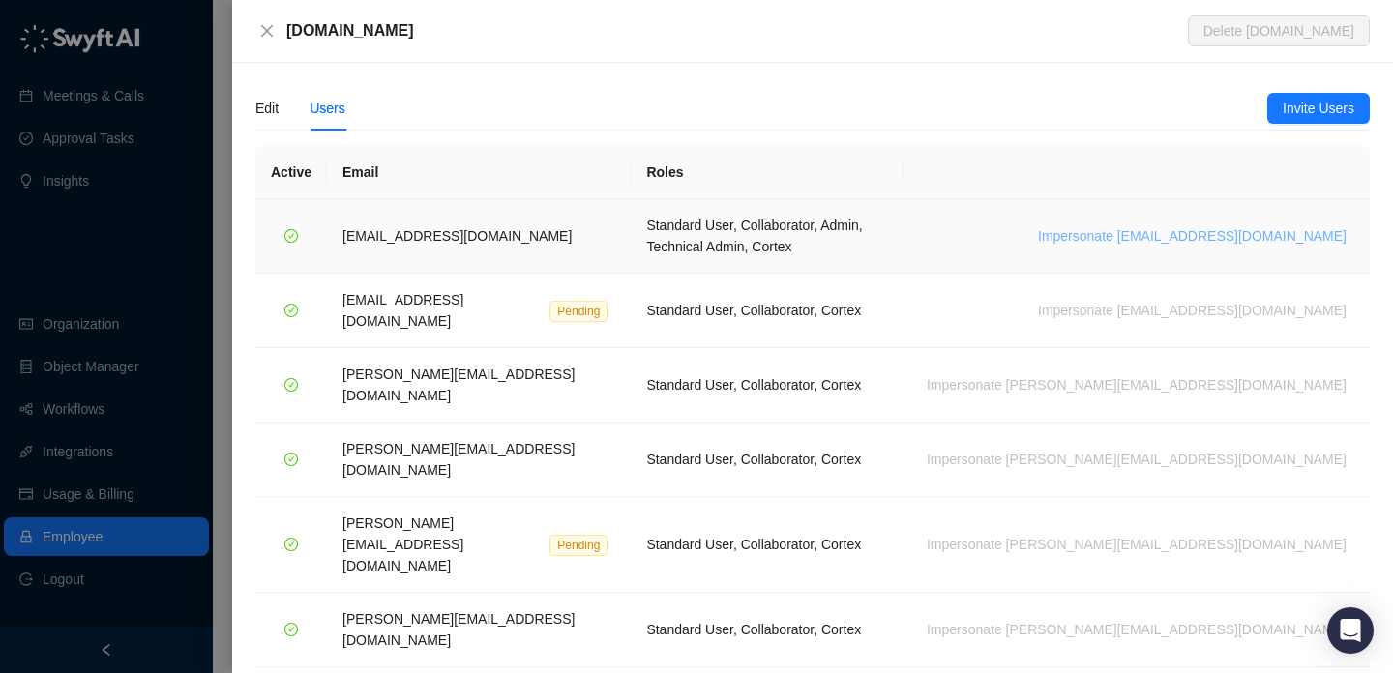
click at [1190, 225] on span "Impersonate orlando@unstructured.io" at bounding box center [1192, 235] width 309 height 21
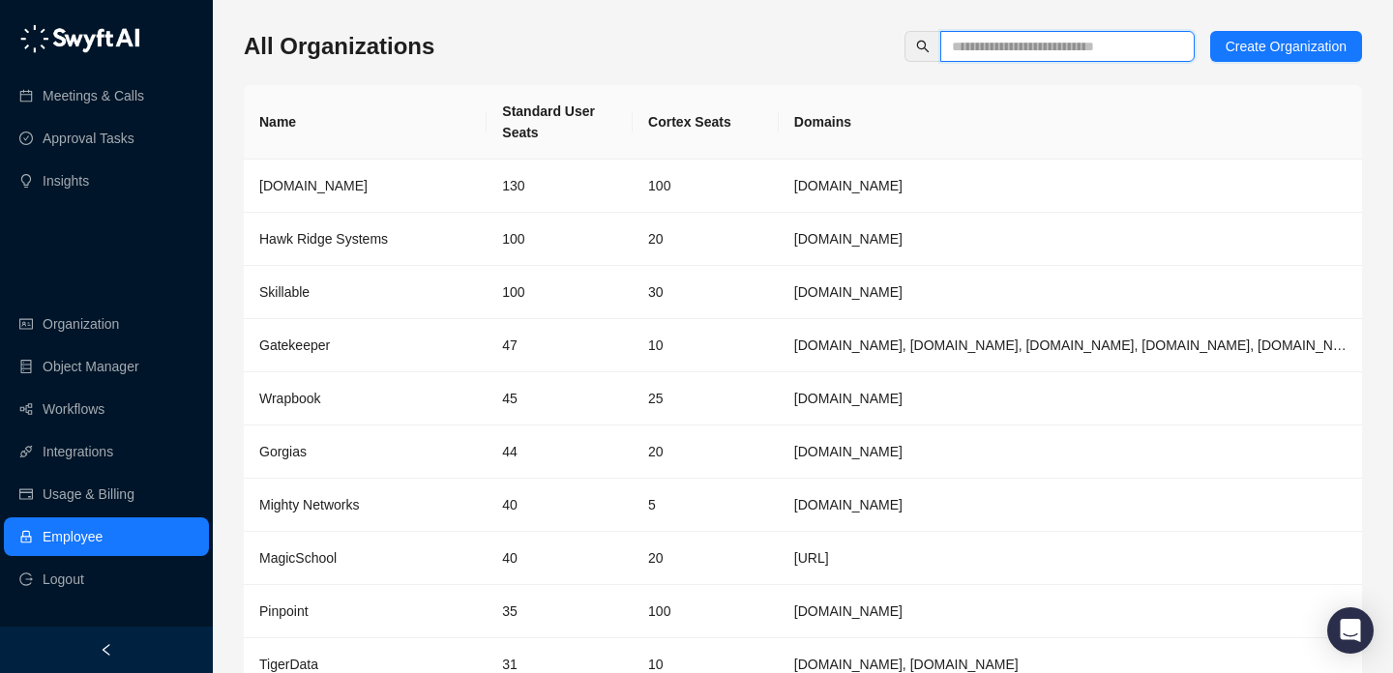
click at [1089, 46] on input "text" at bounding box center [1060, 46] width 216 height 21
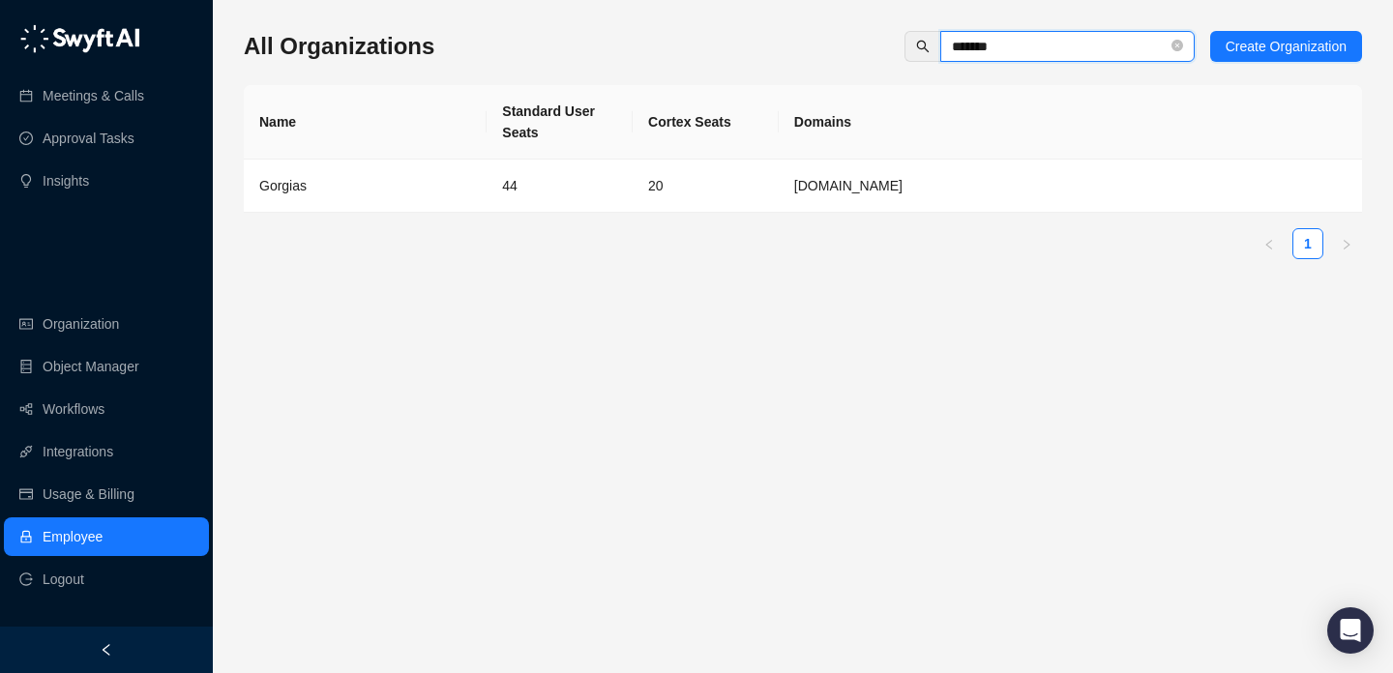
type input "*******"
click at [551, 196] on td "44" at bounding box center [560, 186] width 146 height 53
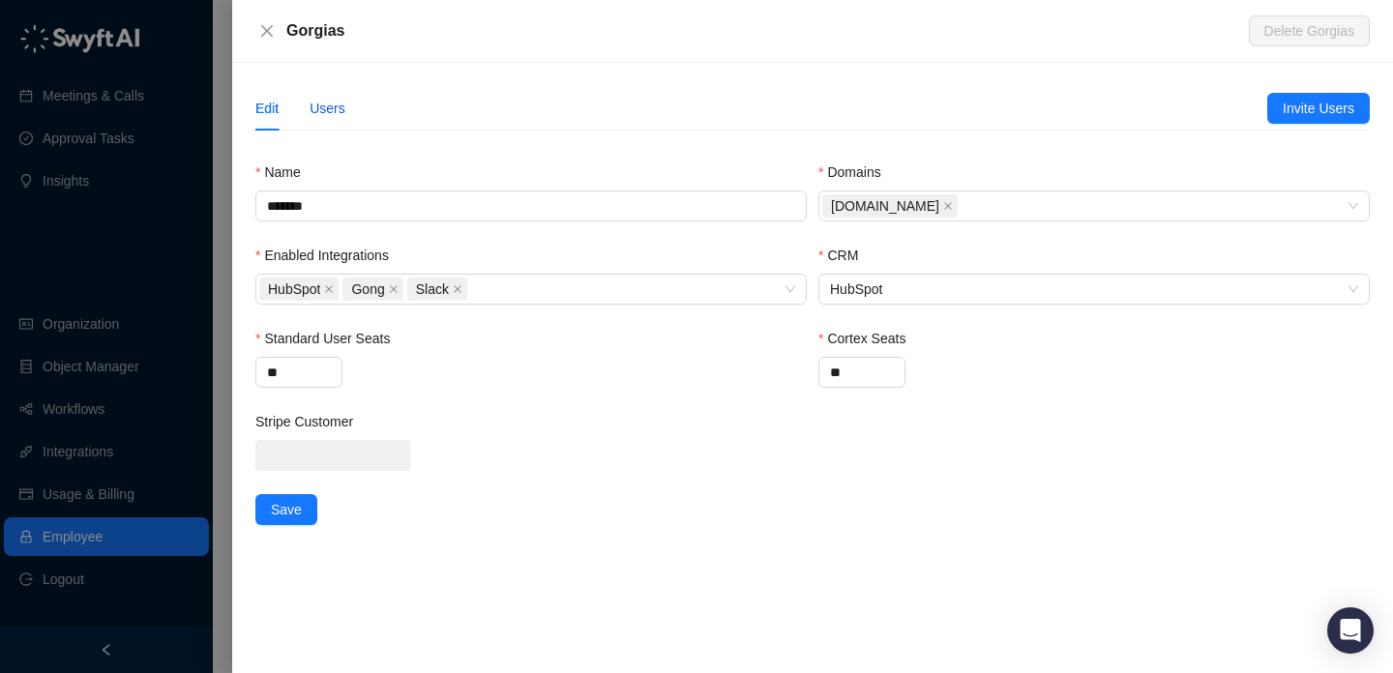
click at [326, 113] on div "Users" at bounding box center [328, 108] width 36 height 21
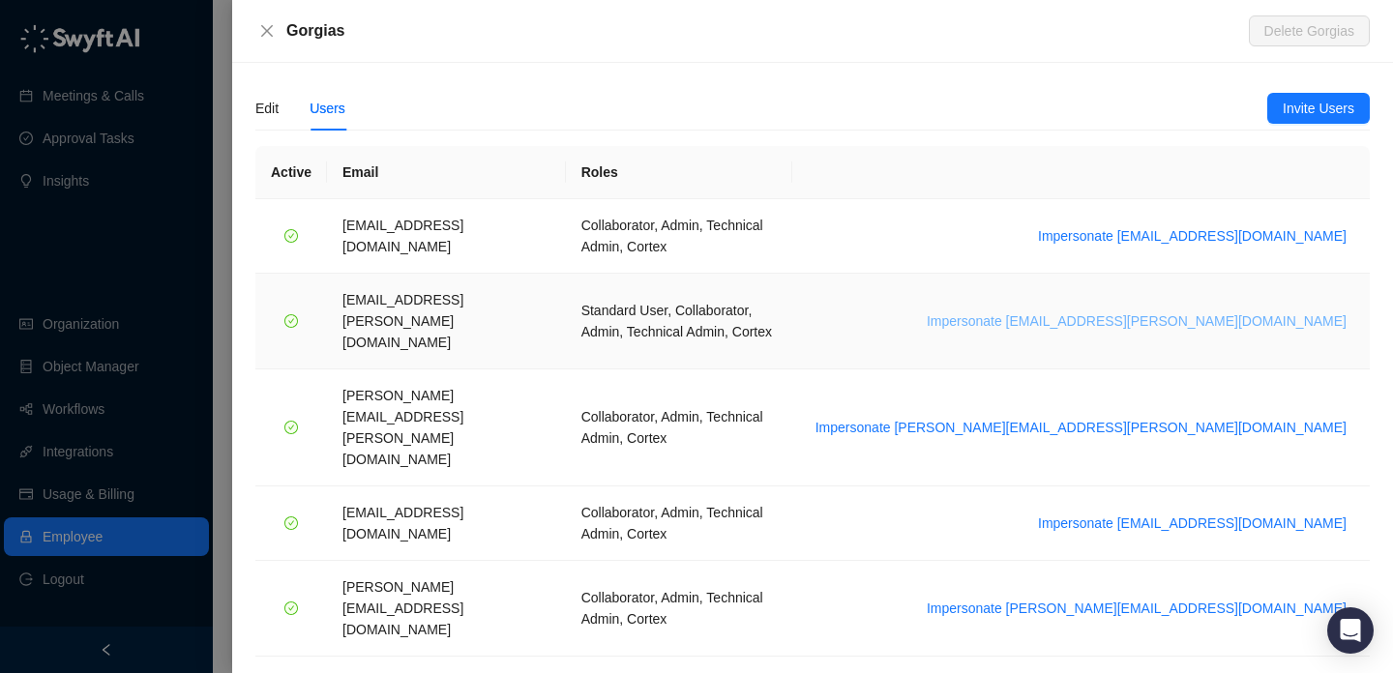
click at [1253, 311] on span "Impersonate djordje.maletic@gorgias.com" at bounding box center [1137, 321] width 420 height 21
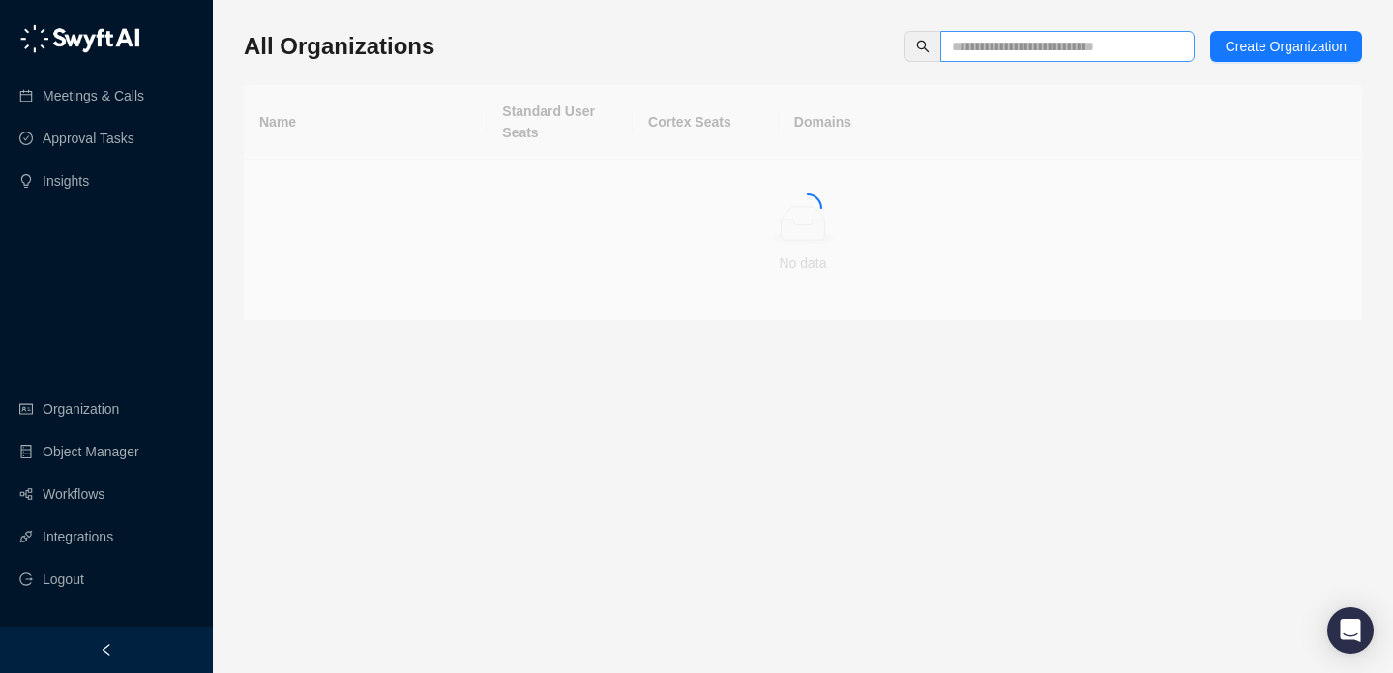
click at [982, 58] on span at bounding box center [1068, 46] width 254 height 31
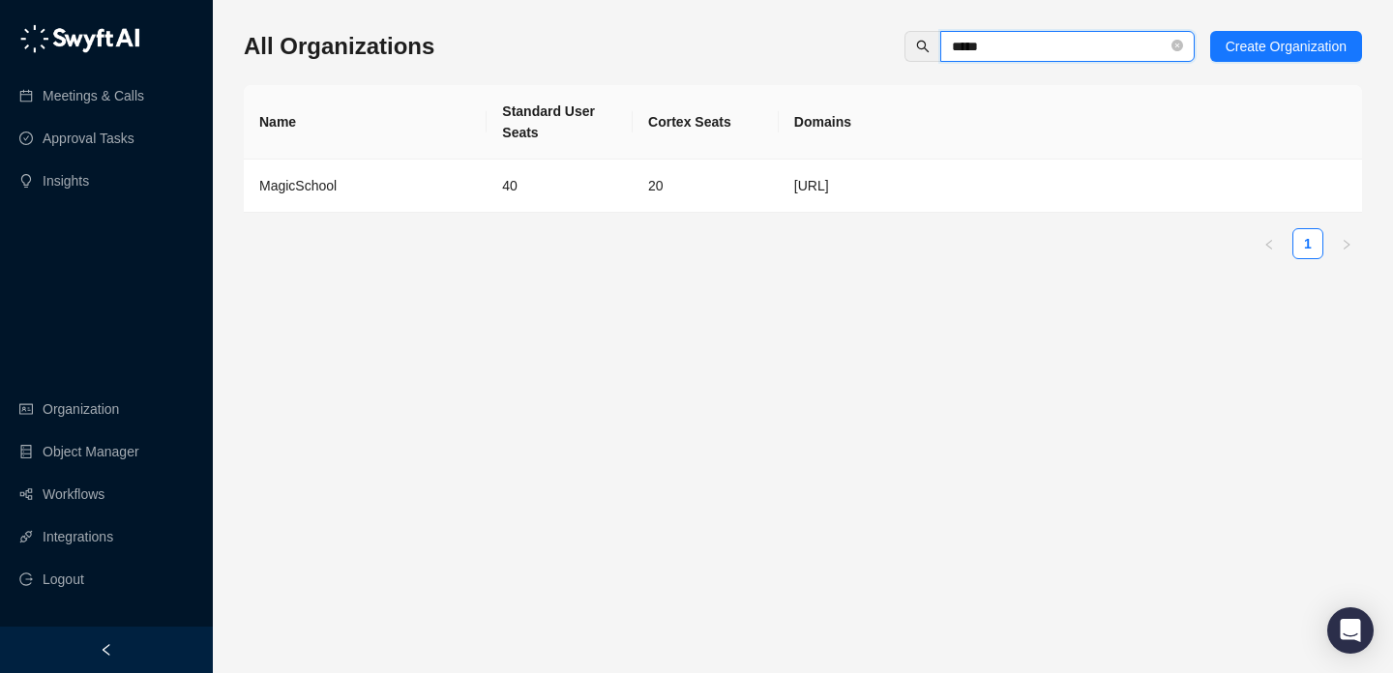
type input "*****"
click at [440, 195] on div "MagicSchool" at bounding box center [365, 185] width 212 height 21
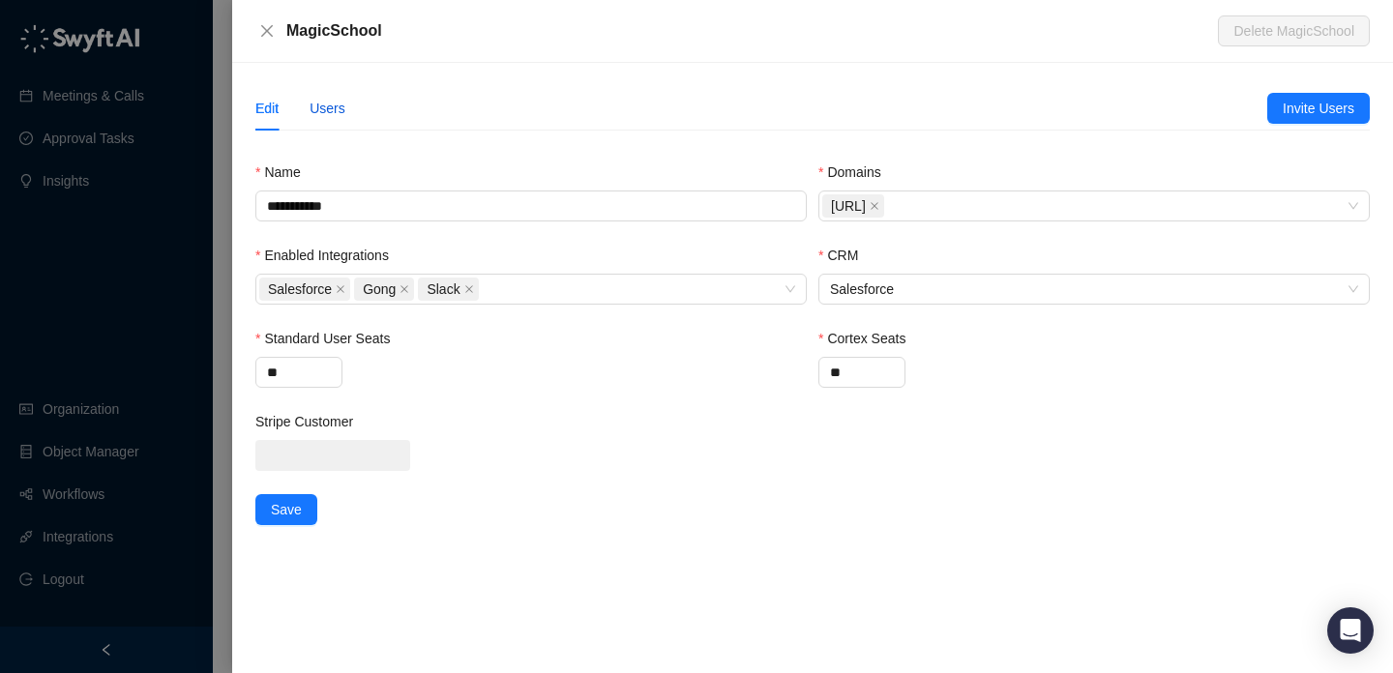
click at [325, 115] on div "Users" at bounding box center [328, 108] width 36 height 21
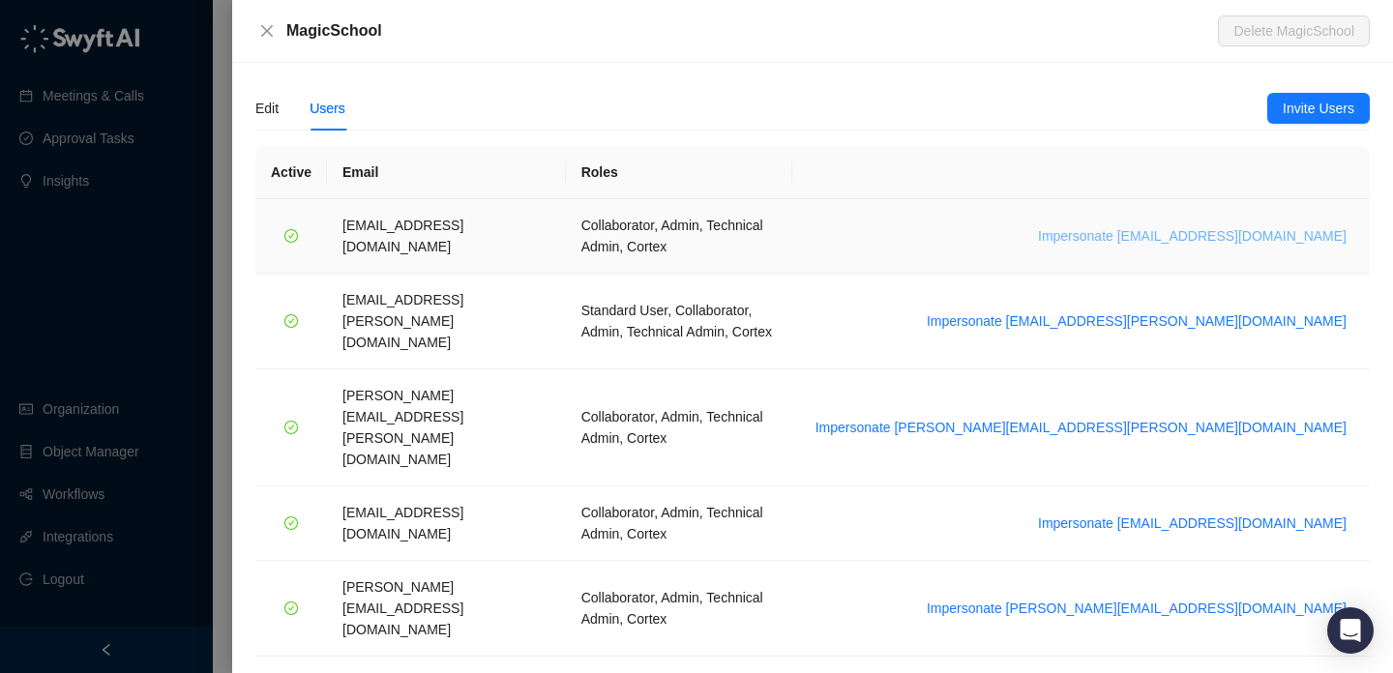
click at [1238, 225] on span "Impersonate arash.akhiani@gorgias.com" at bounding box center [1192, 235] width 309 height 21
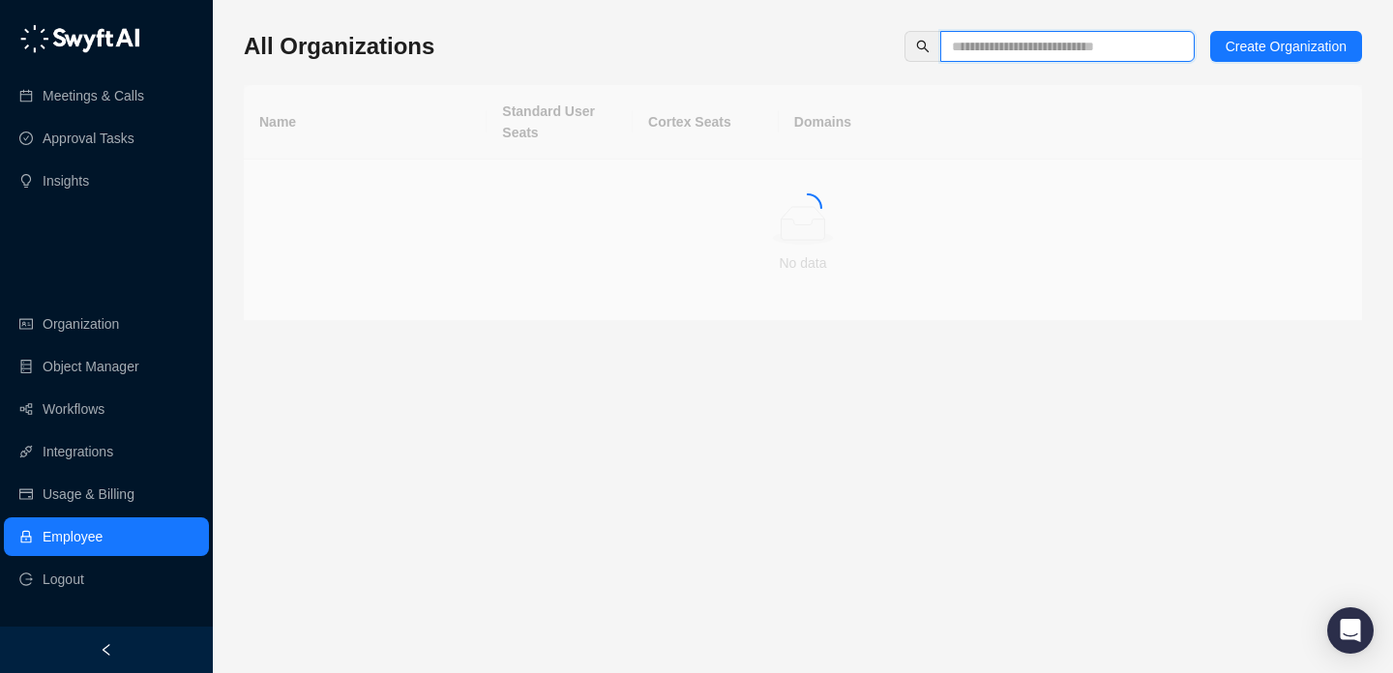
click at [1032, 50] on input "text" at bounding box center [1060, 46] width 216 height 21
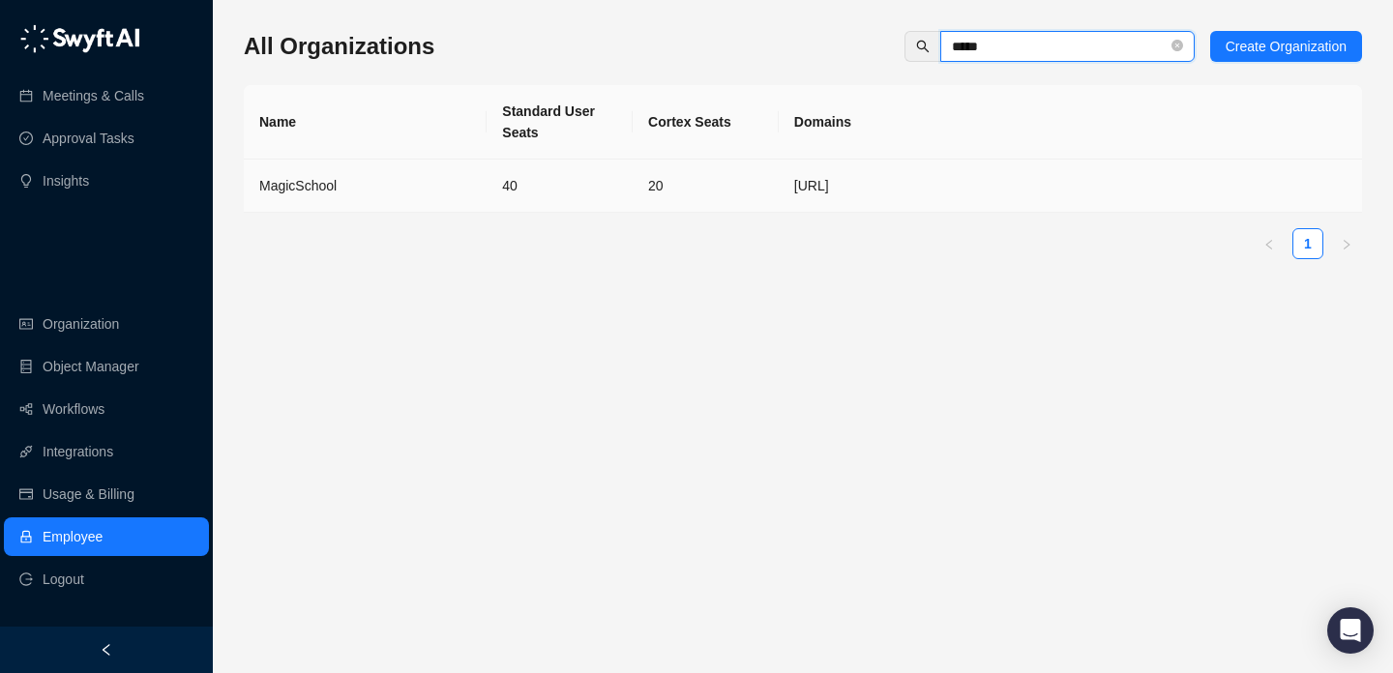
type input "*****"
click at [599, 193] on td "40" at bounding box center [560, 186] width 146 height 53
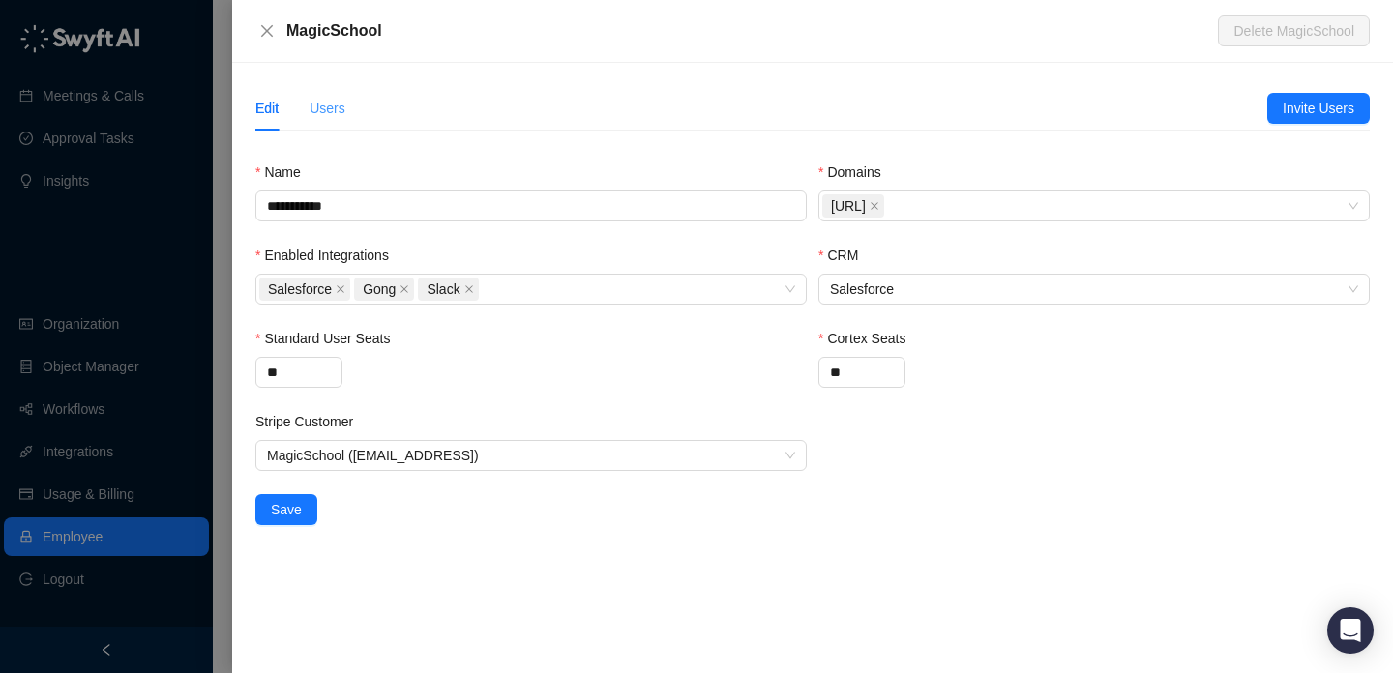
click at [313, 119] on div "Users" at bounding box center [328, 108] width 36 height 45
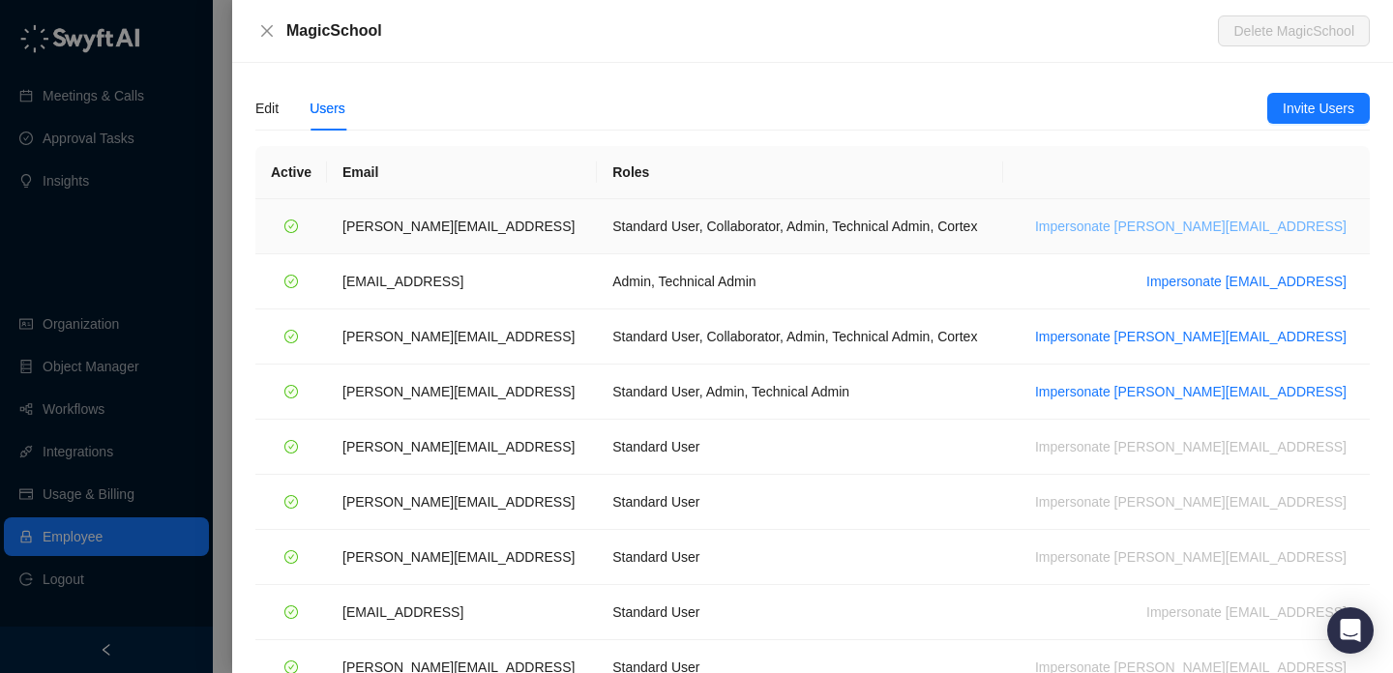
click at [1188, 222] on span "Impersonate ana@magicschool.ai" at bounding box center [1191, 226] width 312 height 21
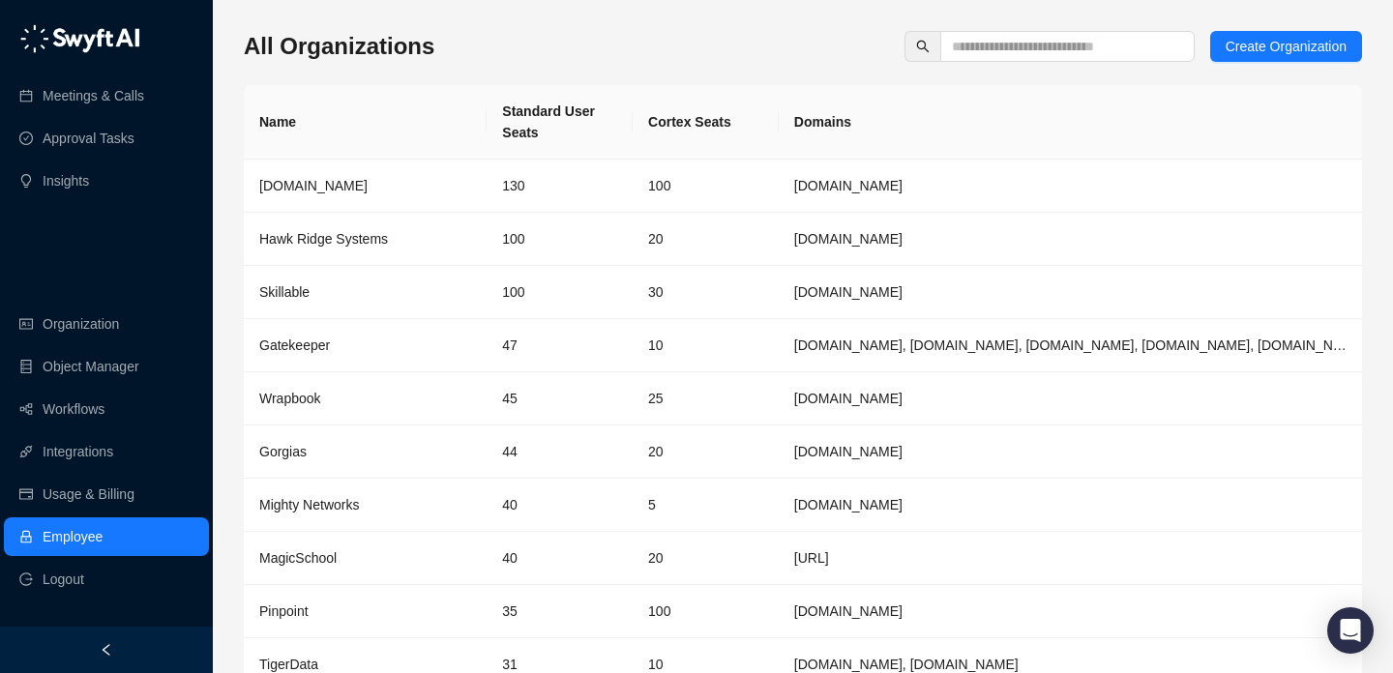
click at [580, 33] on div "All Organizations Create Organization" at bounding box center [803, 46] width 1119 height 31
drag, startPoint x: 0, startPoint y: 0, endPoint x: 649, endPoint y: 82, distance: 654.4
click at [646, 82] on div "All Organizations Create Organization Name Standard User Seats Cortex Seats Dom…" at bounding box center [803, 392] width 1119 height 723
click at [649, 82] on div "All Organizations Create Organization Name Standard User Seats Cortex Seats Dom…" at bounding box center [803, 392] width 1119 height 723
drag, startPoint x: 719, startPoint y: 125, endPoint x: 607, endPoint y: 126, distance: 112.2
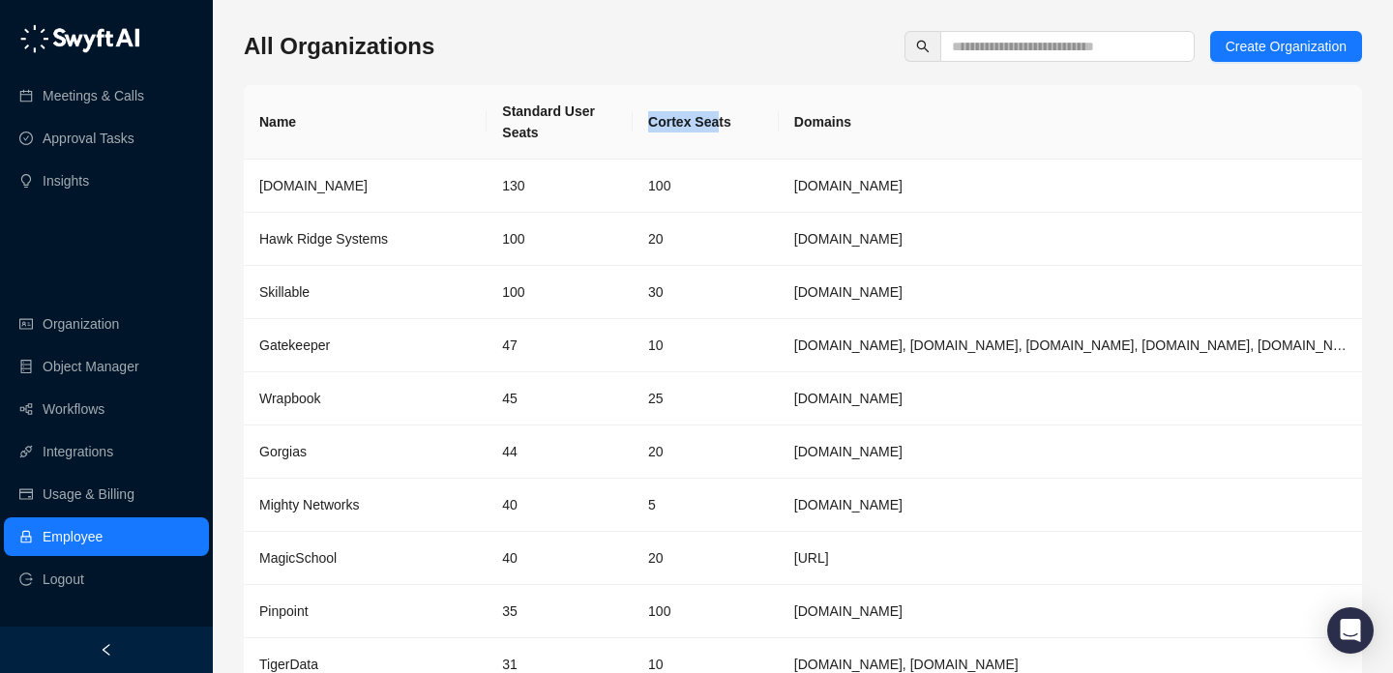
click at [607, 126] on tr "Name Standard User Seats Cortex Seats Domains" at bounding box center [803, 122] width 1119 height 75
click at [607, 126] on th "Standard User Seats" at bounding box center [560, 122] width 146 height 75
drag, startPoint x: 607, startPoint y: 126, endPoint x: 940, endPoint y: 126, distance: 332.9
click at [940, 126] on tr "Name Standard User Seats Cortex Seats Domains" at bounding box center [803, 122] width 1119 height 75
click at [940, 126] on th "Domains" at bounding box center [1070, 122] width 583 height 75
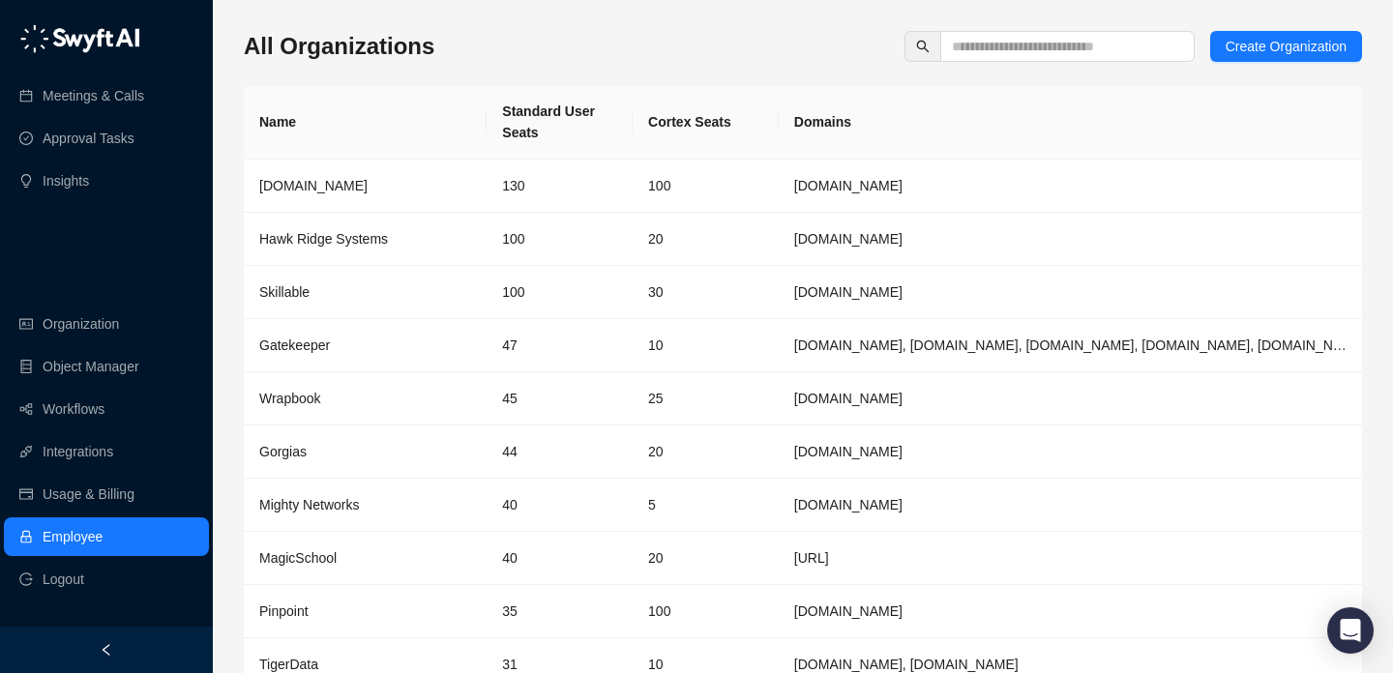
click at [689, 77] on div "All Organizations Create Organization Name Standard User Seats Cortex Seats Dom…" at bounding box center [803, 392] width 1119 height 723
